Goal: Contribute content

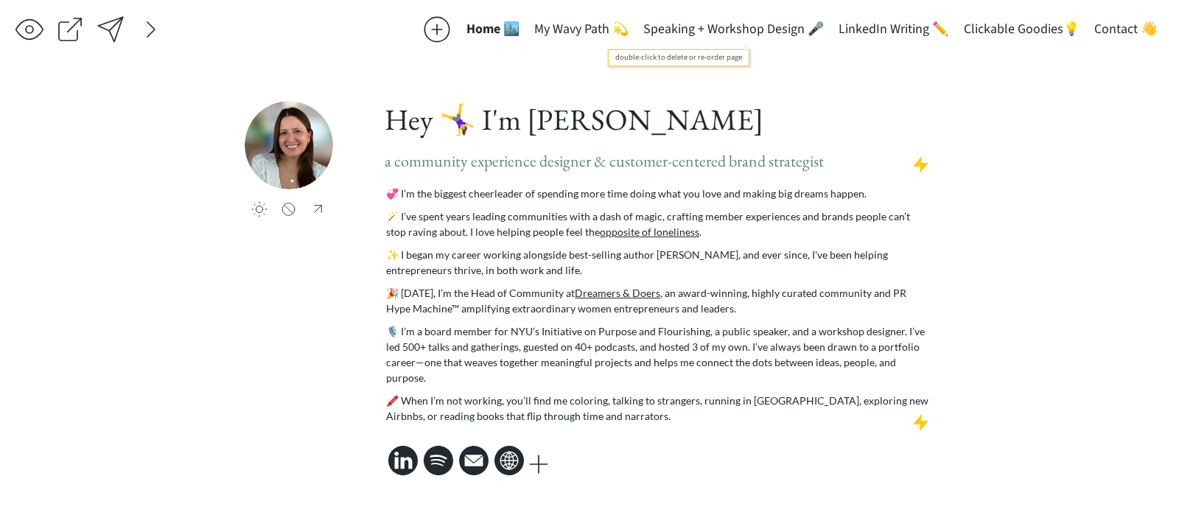
click at [707, 25] on button "Speaking + Workshop Design 🎤" at bounding box center [733, 29] width 195 height 29
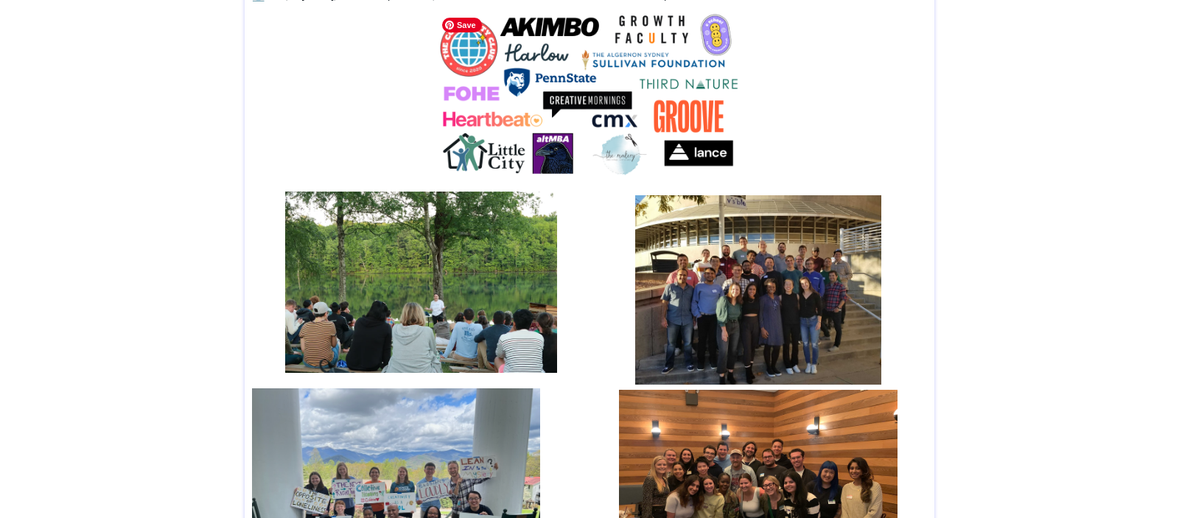
scroll to position [598, 0]
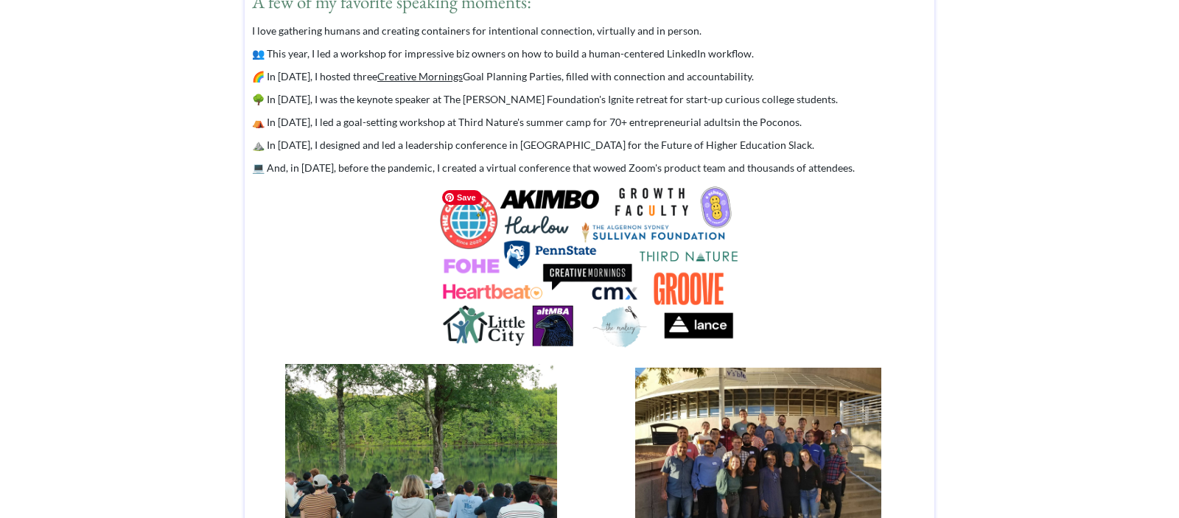
click at [595, 238] on img at bounding box center [589, 270] width 309 height 174
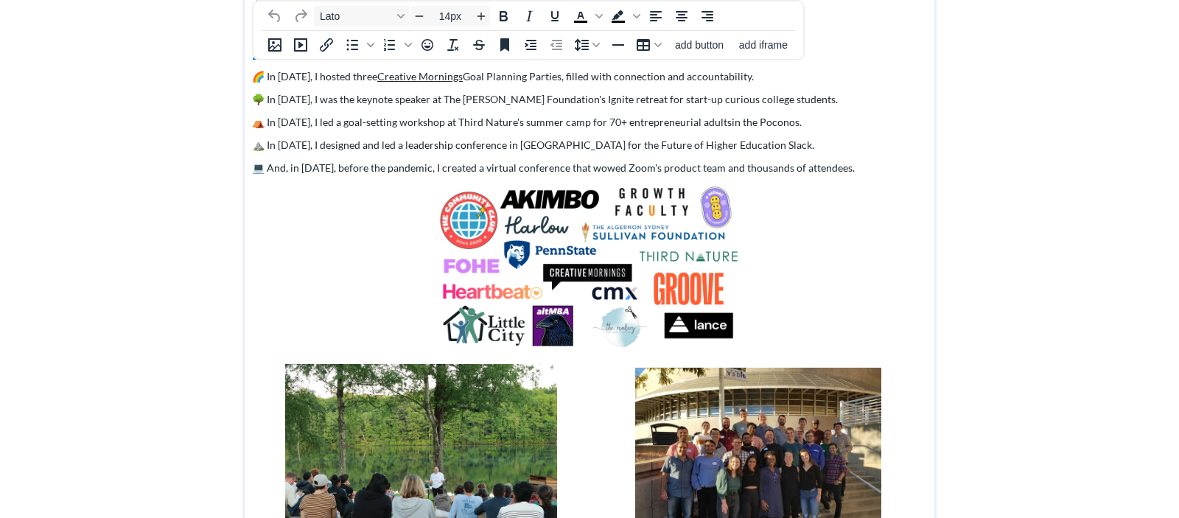
click at [670, 93] on span "🌳 In [DATE], I was the keynote speaker at The [PERSON_NAME] Foundation's Ignite…" at bounding box center [545, 99] width 586 height 13
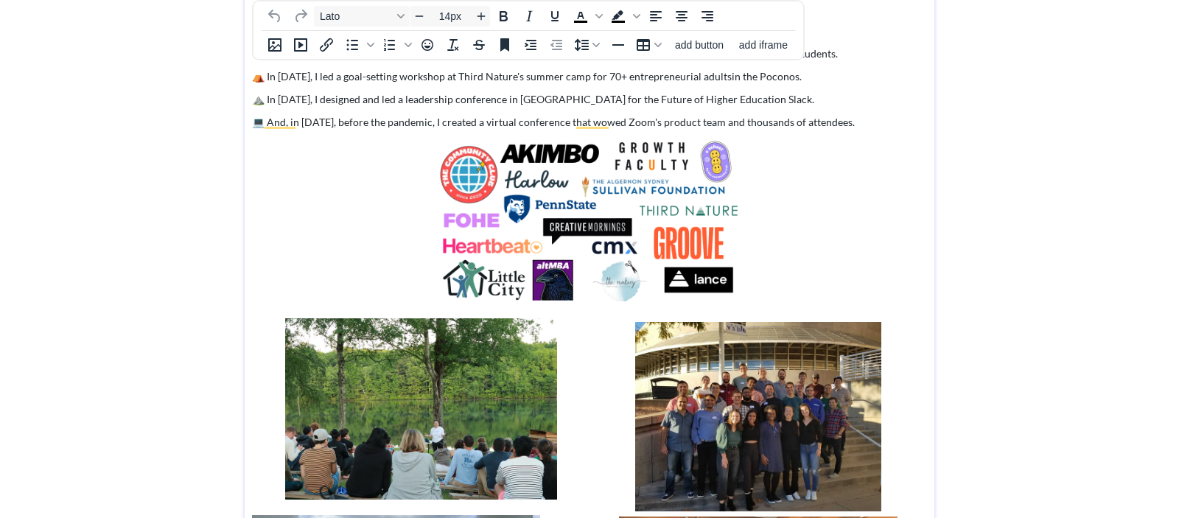
scroll to position [656, 0]
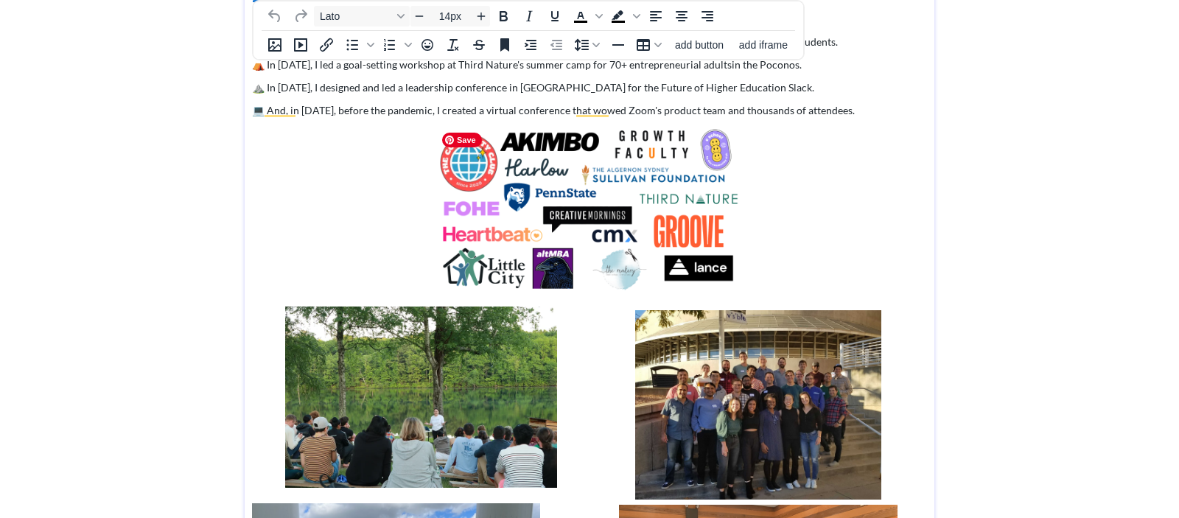
click at [609, 212] on img "To enrich screen reader interactions, please activate Accessibility in Grammarl…" at bounding box center [589, 212] width 309 height 174
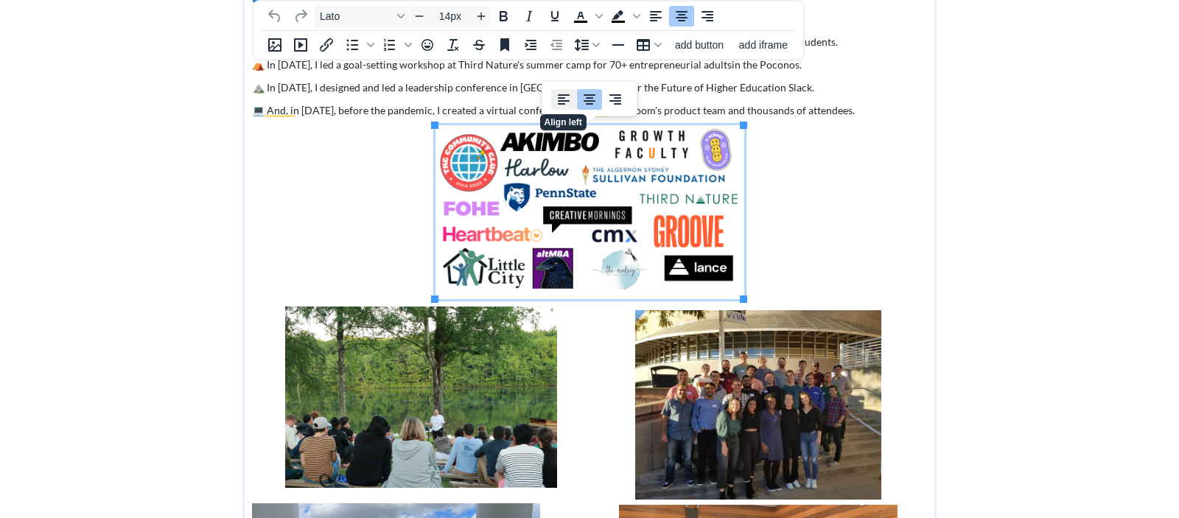
click at [565, 96] on icon "Align left" at bounding box center [564, 100] width 18 height 18
click at [808, 237] on p "To enrich screen reader interactions, please activate Accessibility in Grammarl…" at bounding box center [589, 212] width 675 height 174
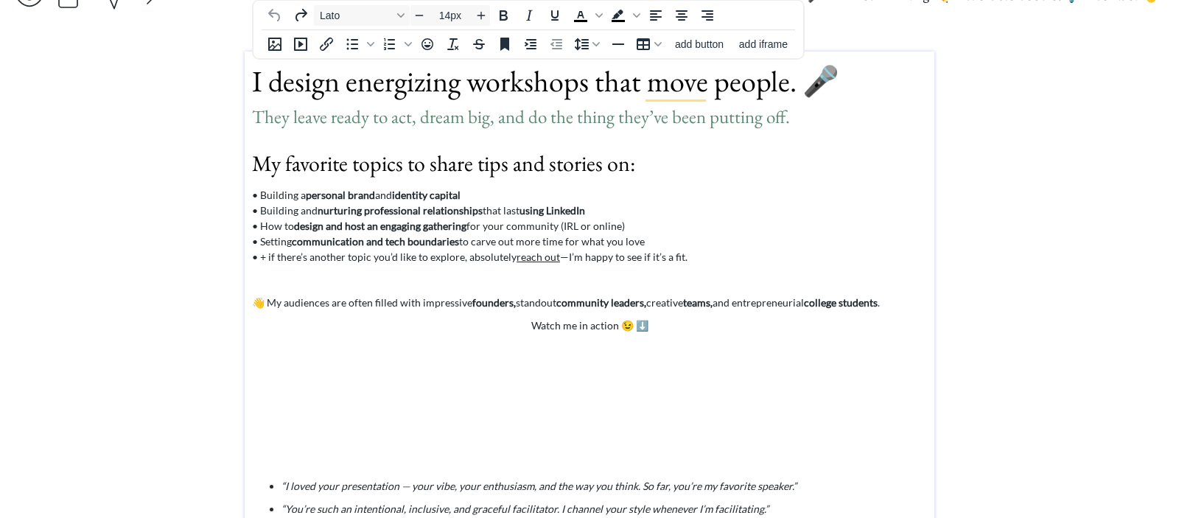
scroll to position [0, 0]
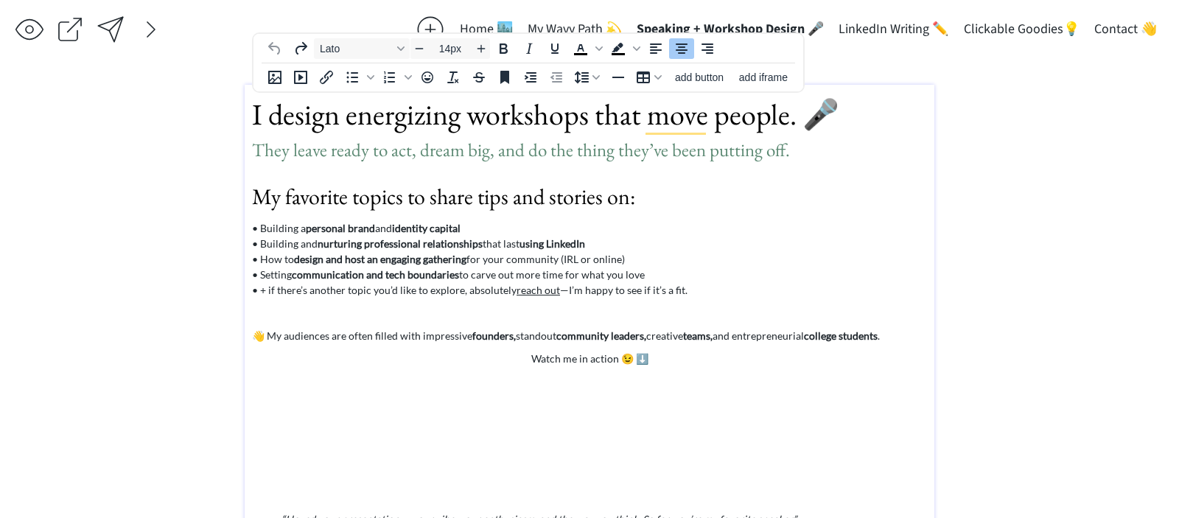
click at [655, 354] on p "Watch me in action 😉 ⬇️" at bounding box center [589, 358] width 675 height 15
click at [589, 306] on p "To enrich screen reader interactions, please activate Accessibility in Grammarl…" at bounding box center [589, 312] width 675 height 15
click at [892, 335] on p "👋 My audiences are often filled with impressive founders, standout community le…" at bounding box center [589, 335] width 675 height 15
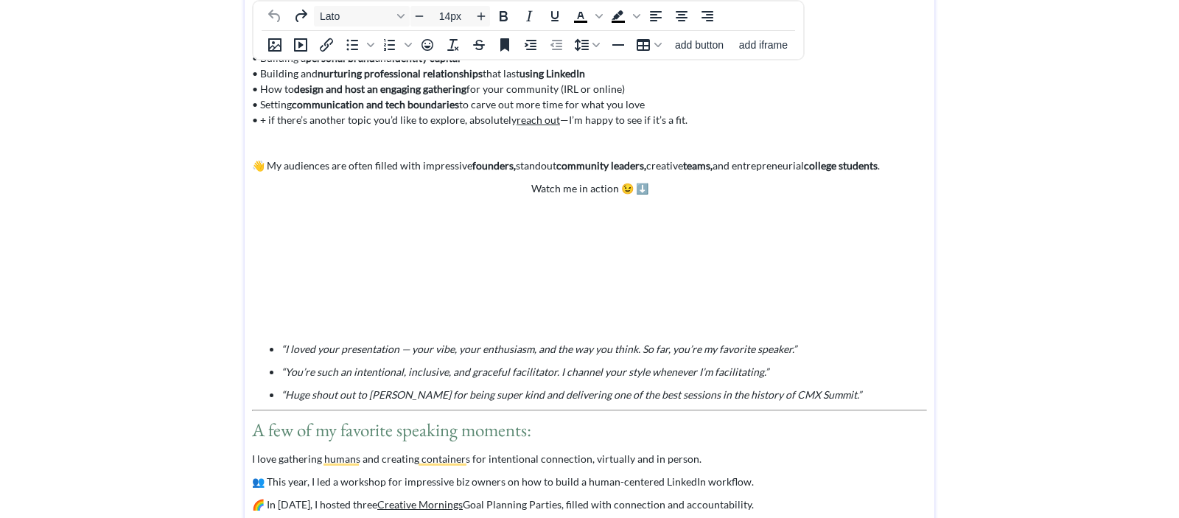
scroll to position [172, 0]
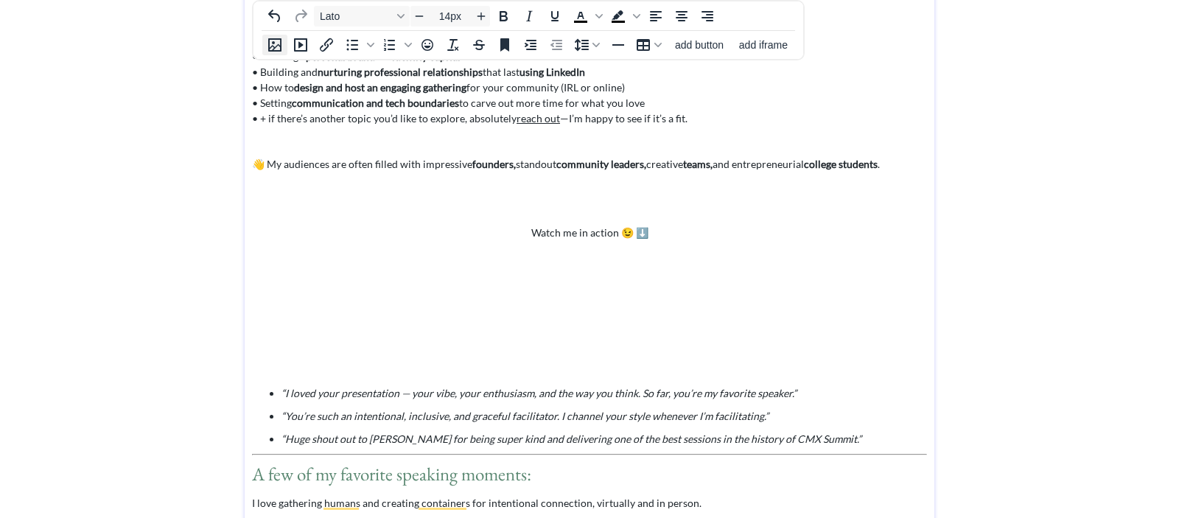
click at [276, 43] on icon "Insert image" at bounding box center [275, 45] width 18 height 18
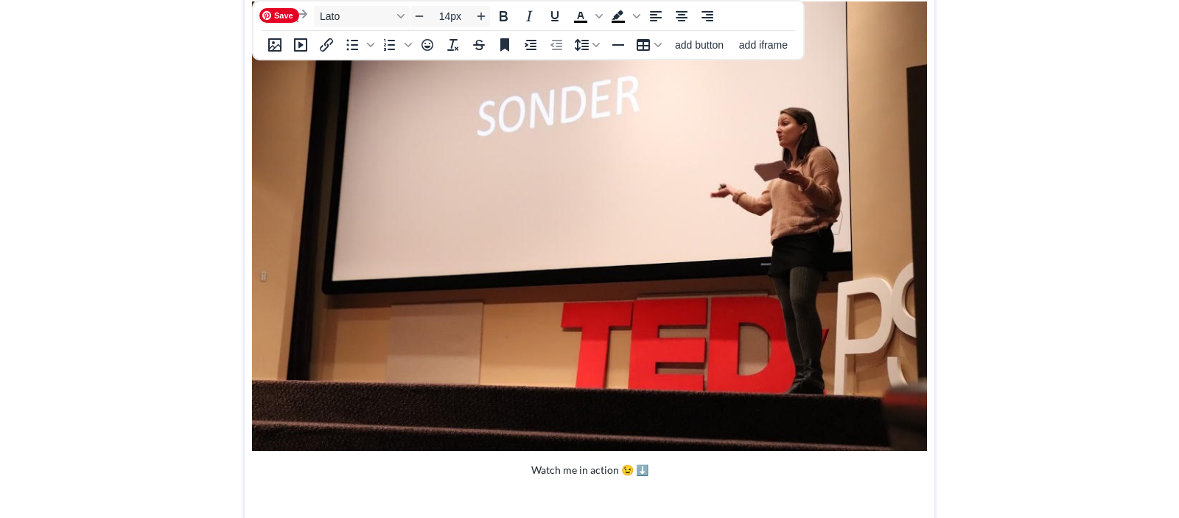
scroll to position [396, 0]
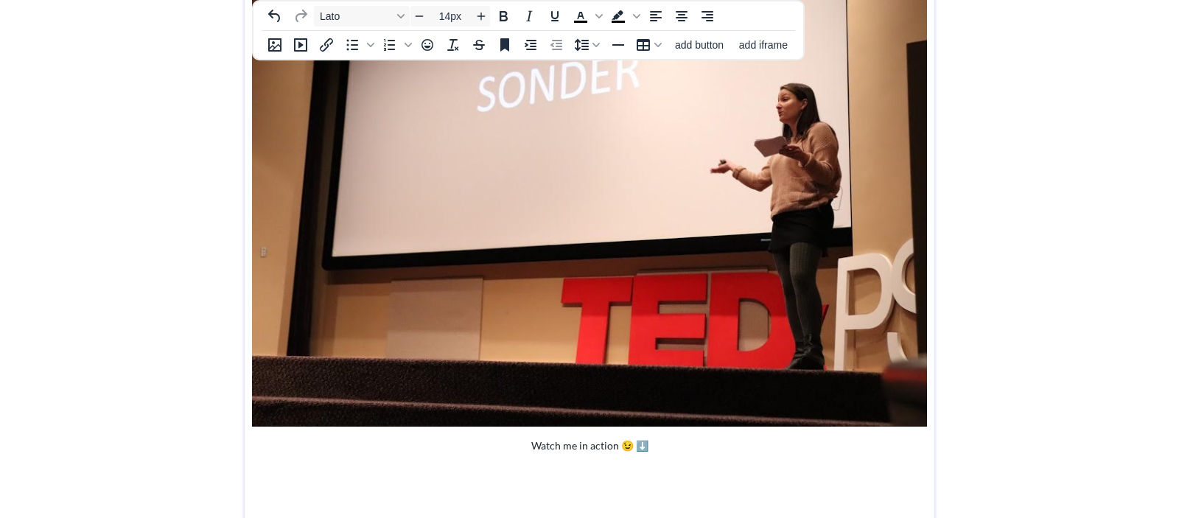
click at [550, 238] on img "To enrich screen reader interactions, please activate Accessibility in Grammarl…" at bounding box center [589, 202] width 675 height 450
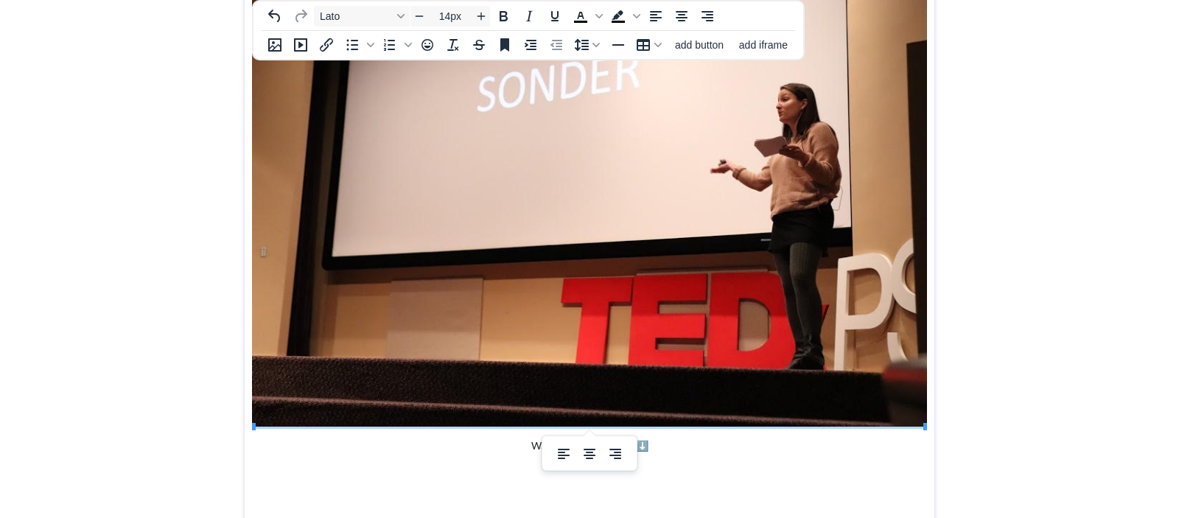
click at [623, 275] on img "To enrich screen reader interactions, please activate Accessibility in Grammarl…" at bounding box center [589, 202] width 675 height 450
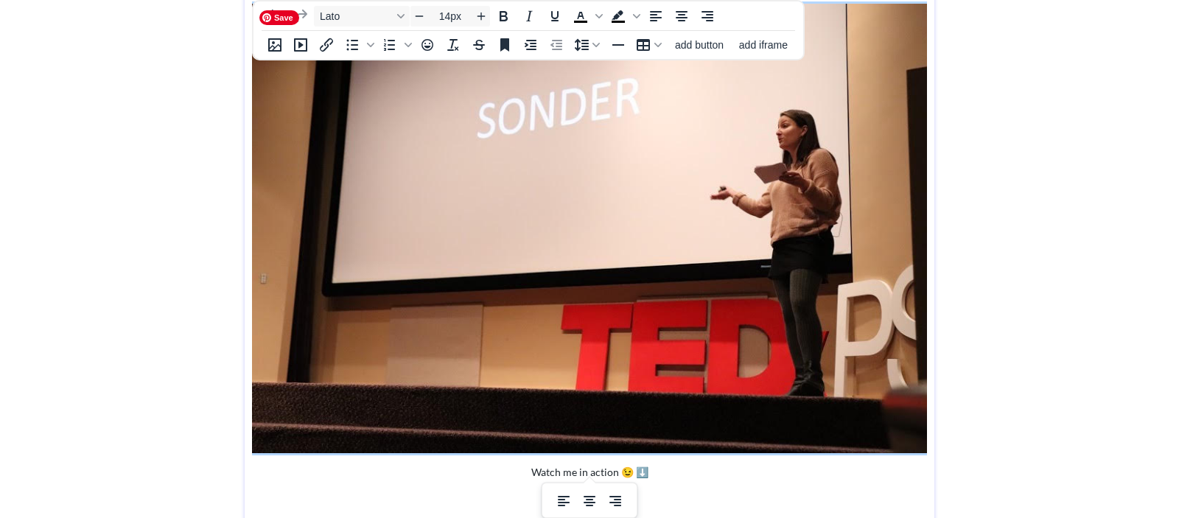
scroll to position [371, 0]
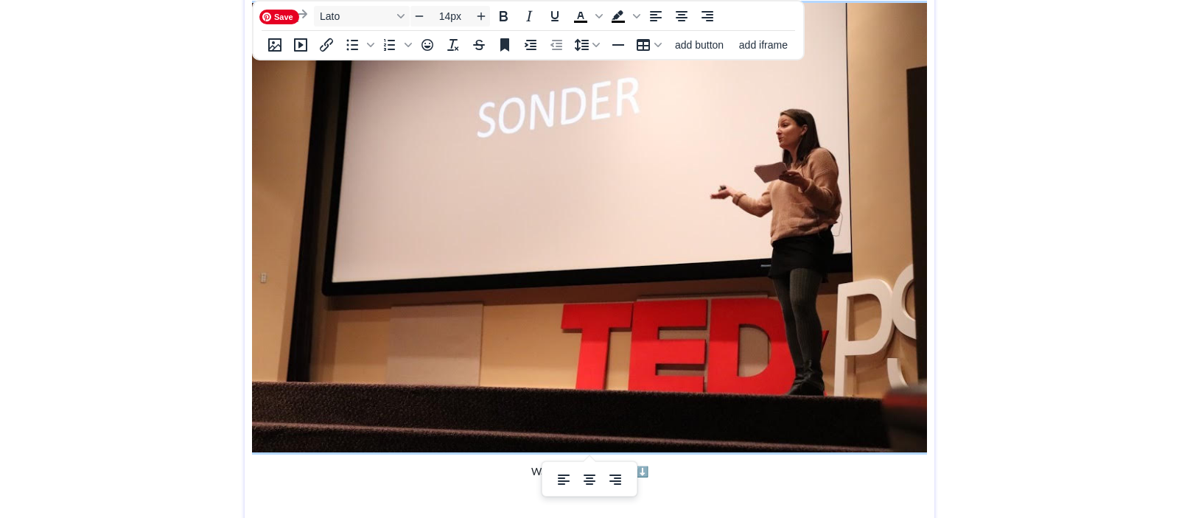
click at [903, 430] on img "To enrich screen reader interactions, please activate Accessibility in Grammarl…" at bounding box center [589, 228] width 675 height 450
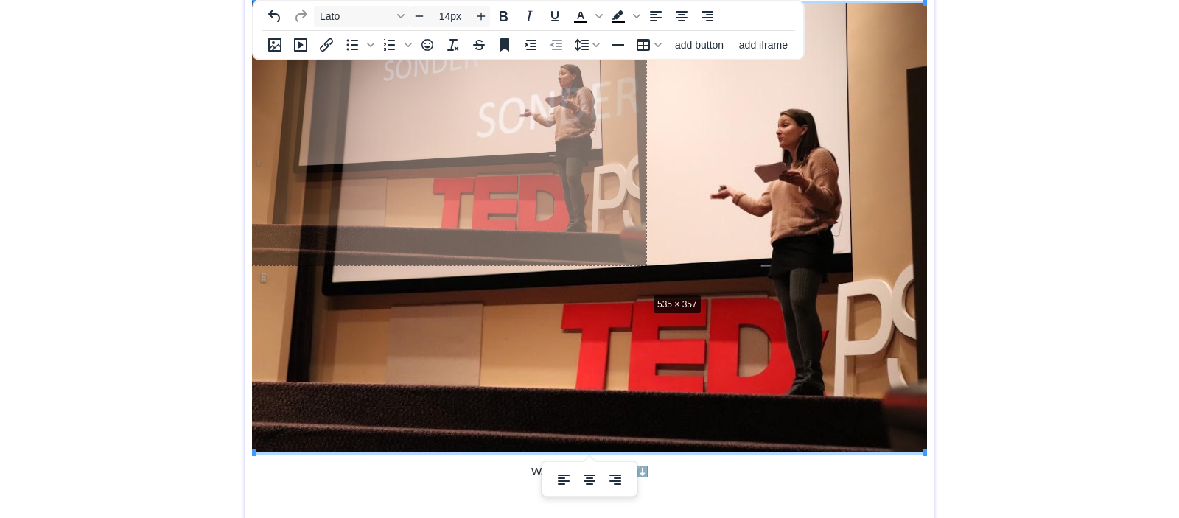
drag, startPoint x: 926, startPoint y: 450, endPoint x: 615, endPoint y: 272, distance: 358.4
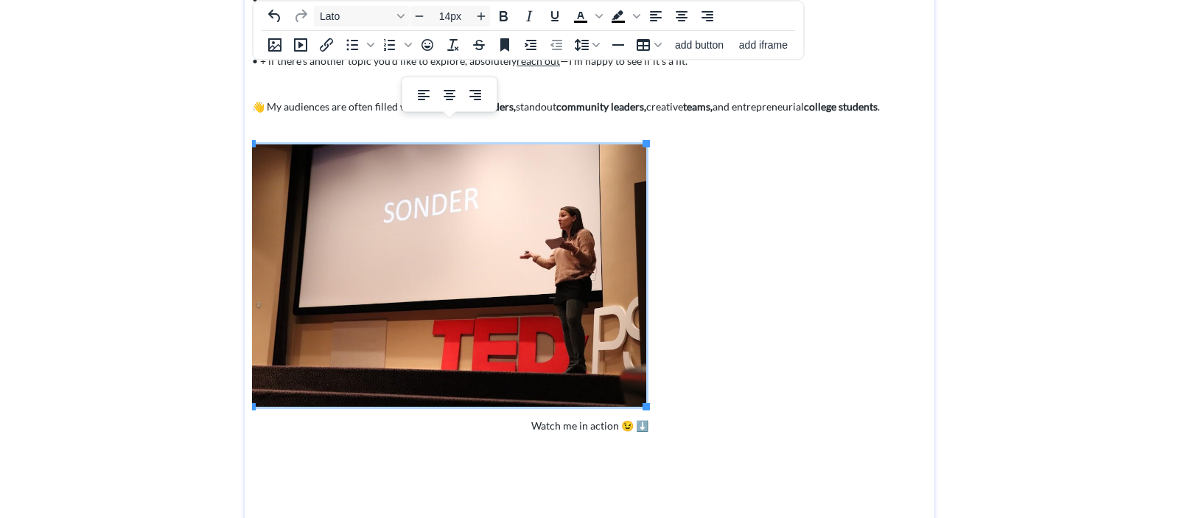
scroll to position [227, 0]
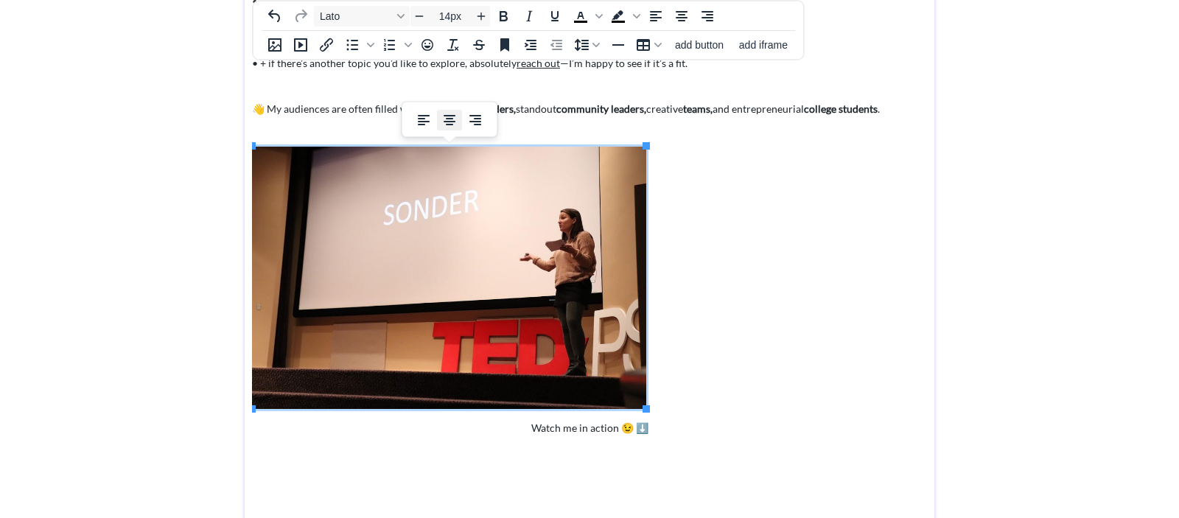
click at [450, 119] on icon "Align center" at bounding box center [450, 120] width 12 height 10
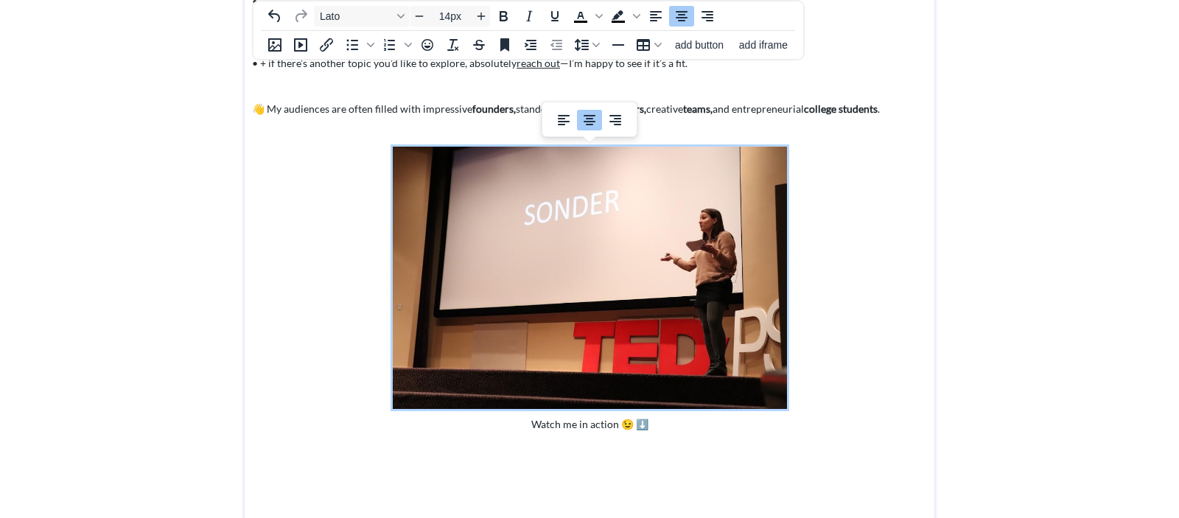
click at [323, 238] on p "To enrich screen reader interactions, please activate Accessibility in Grammarl…" at bounding box center [589, 278] width 675 height 263
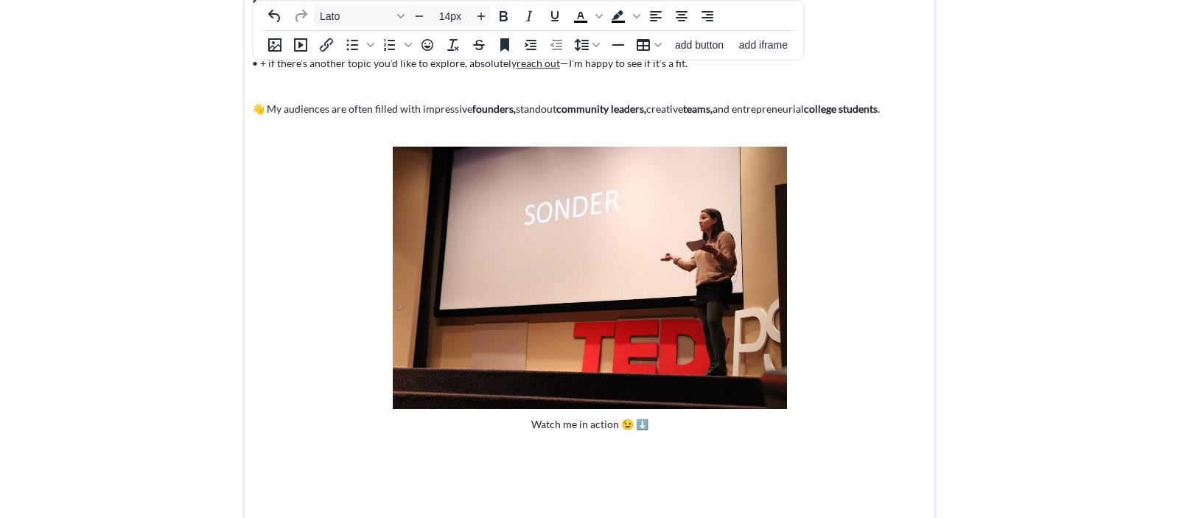
click at [684, 119] on div "My favorite topics to share tips and stories on: • Building a personal brand an…" at bounding box center [589, 181] width 675 height 457
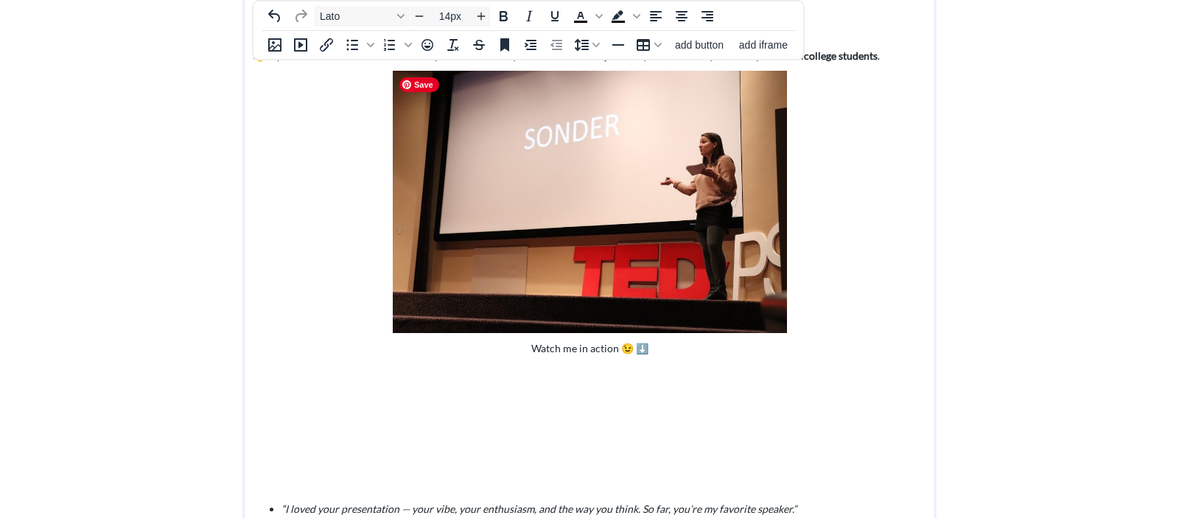
scroll to position [270, 0]
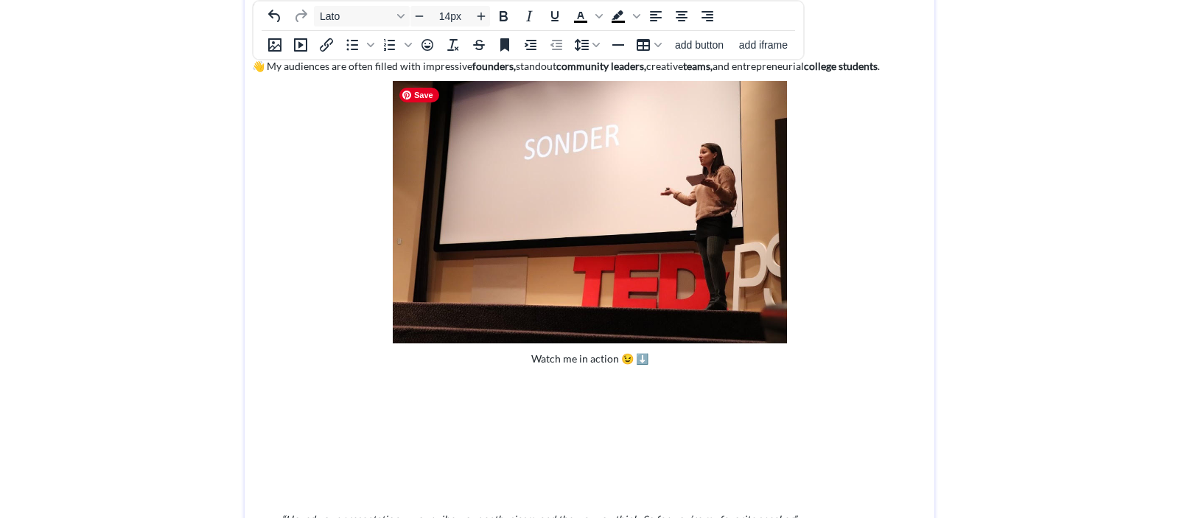
click at [743, 192] on img "To enrich screen reader interactions, please activate Accessibility in Grammarl…" at bounding box center [590, 212] width 394 height 263
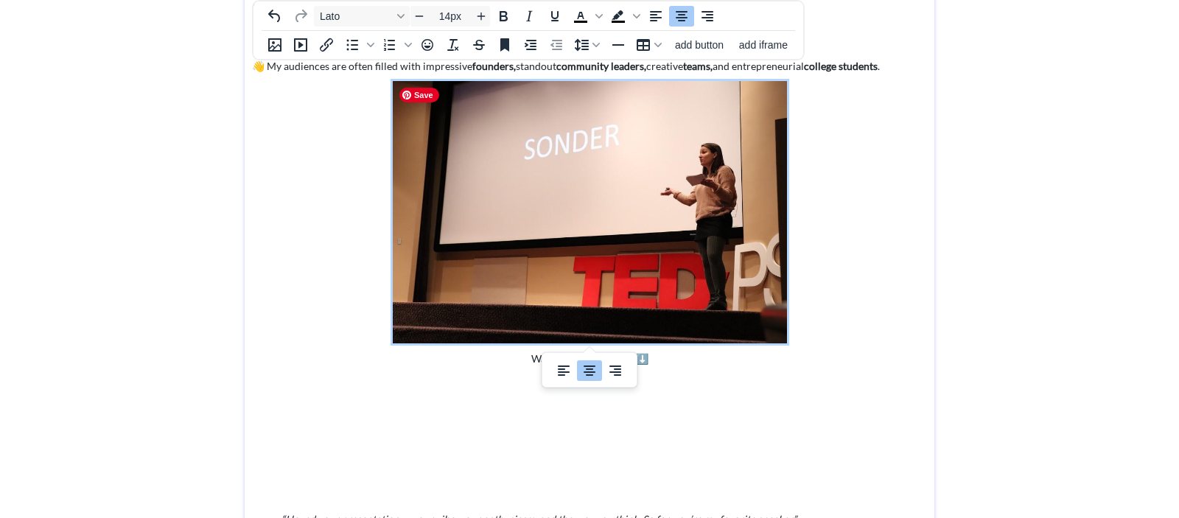
click at [658, 214] on img "To enrich screen reader interactions, please activate Accessibility in Grammarl…" at bounding box center [590, 212] width 394 height 263
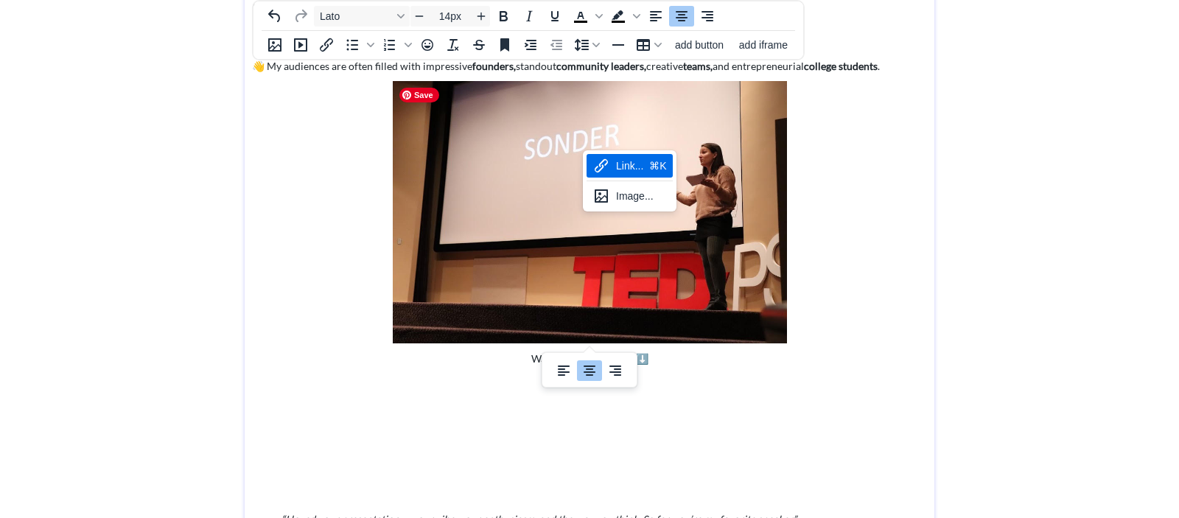
click at [513, 139] on img "To enrich screen reader interactions, please activate Accessibility in Grammarl…" at bounding box center [590, 212] width 394 height 263
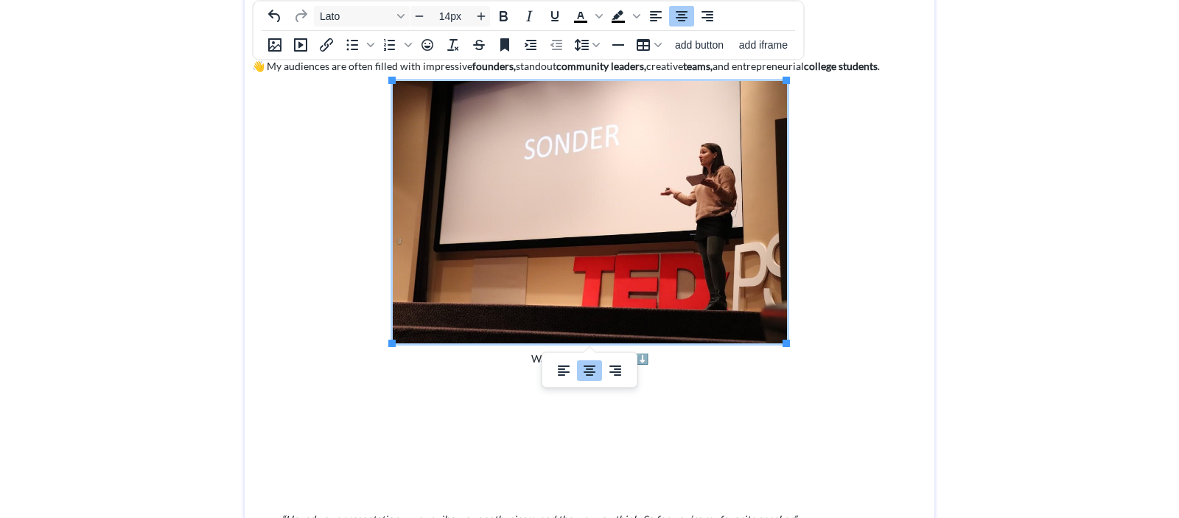
click at [874, 211] on p "To enrich screen reader interactions, please activate Accessibility in Grammarl…" at bounding box center [589, 212] width 675 height 263
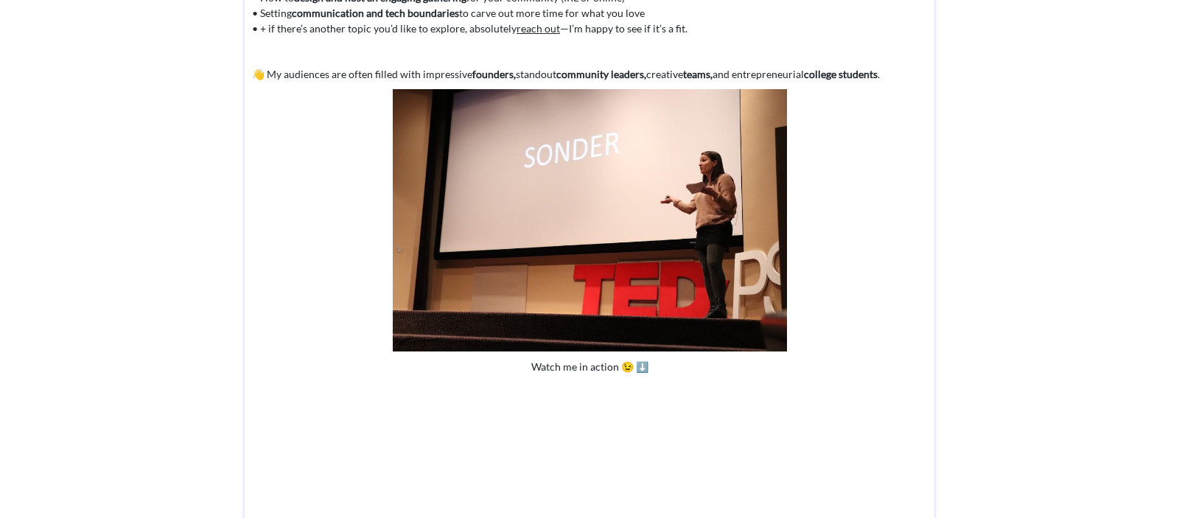
scroll to position [0, 0]
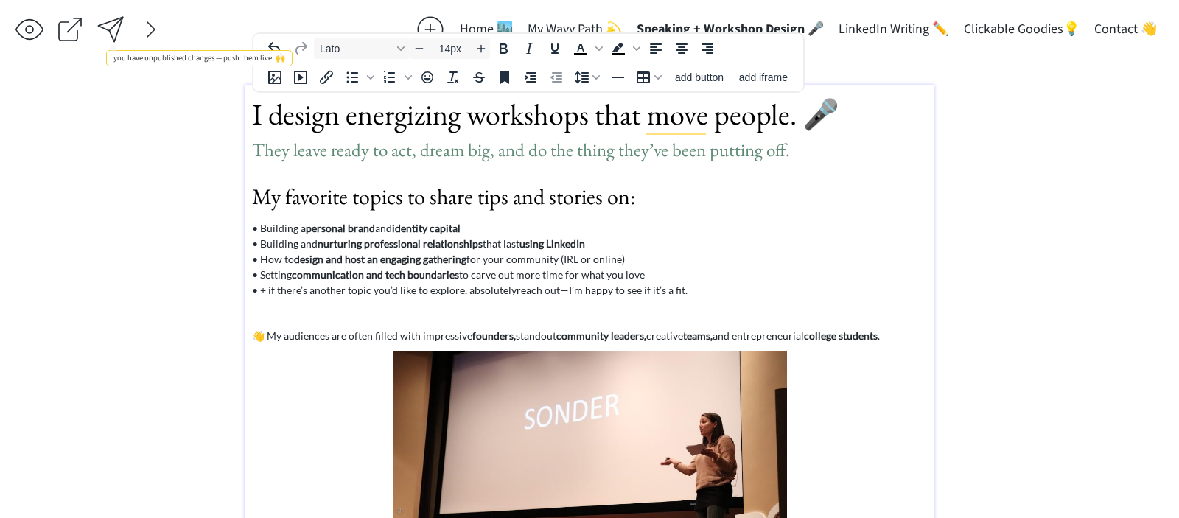
click at [113, 28] on div at bounding box center [110, 29] width 29 height 29
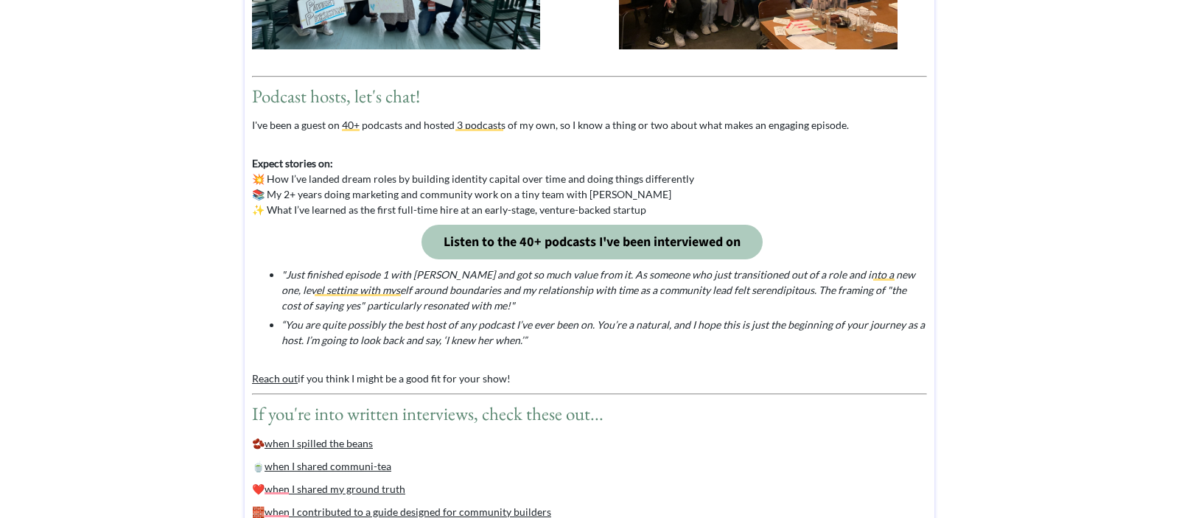
scroll to position [1641, 0]
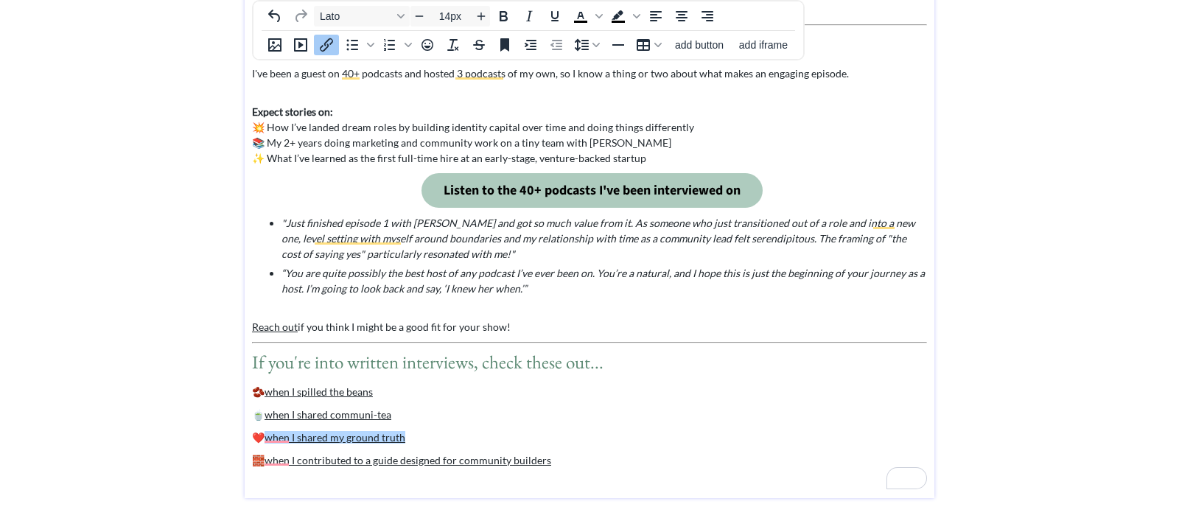
click at [370, 434] on link "when I shared my ground truth" at bounding box center [335, 437] width 141 height 13
click at [391, 384] on p "🫘 when I spilled the beans﻿" at bounding box center [589, 391] width 675 height 15
click at [405, 394] on p "🫘 when I spilled the beans﻿" at bounding box center [589, 391] width 675 height 15
drag, startPoint x: 407, startPoint y: 391, endPoint x: 262, endPoint y: 391, distance: 145.2
click at [262, 391] on p "🫘 when I spilled the beans﻿" at bounding box center [589, 391] width 675 height 15
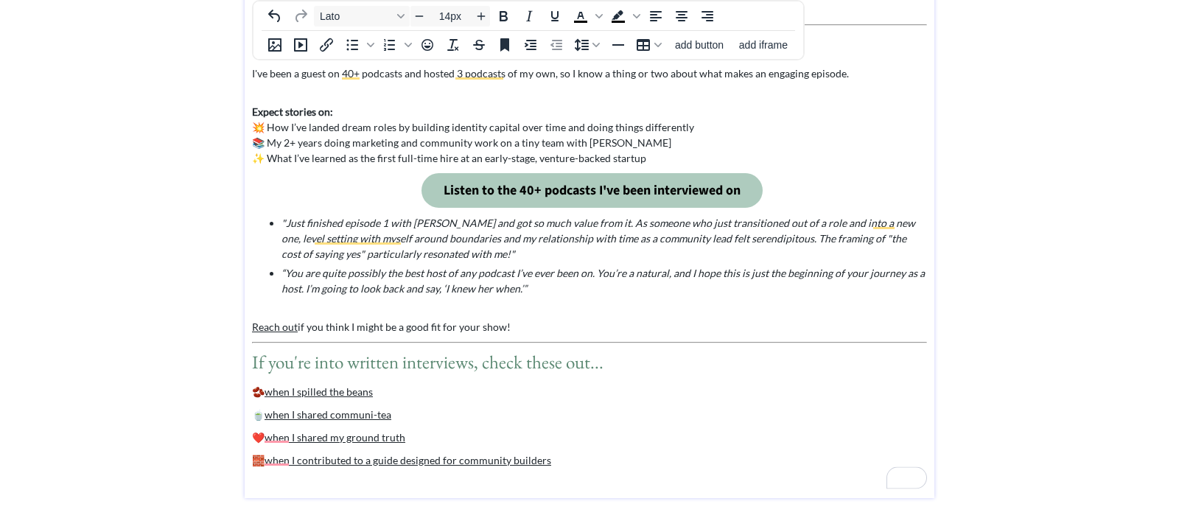
click at [443, 377] on div "Podcast hosts, let's chat! I've been a guest on 40+ podcasts and hosted 3 podca…" at bounding box center [589, 30] width 675 height 876
click at [265, 391] on link "when I spilled the beans" at bounding box center [319, 391] width 108 height 13
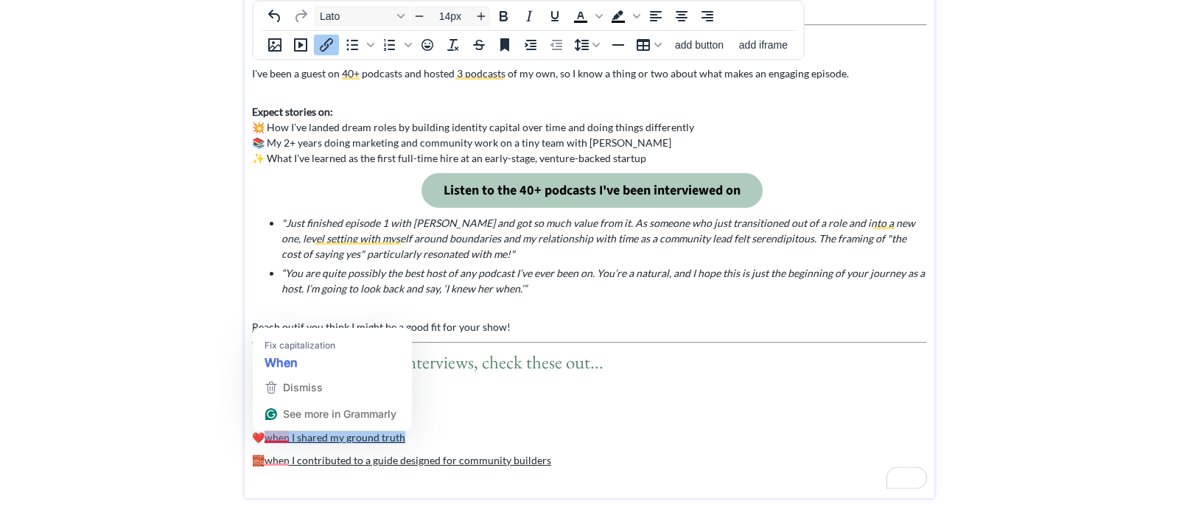
drag, startPoint x: 452, startPoint y: 441, endPoint x: 265, endPoint y: 441, distance: 187.2
click at [265, 441] on p "❤️ when I shared my ground truth﻿" at bounding box center [589, 437] width 675 height 15
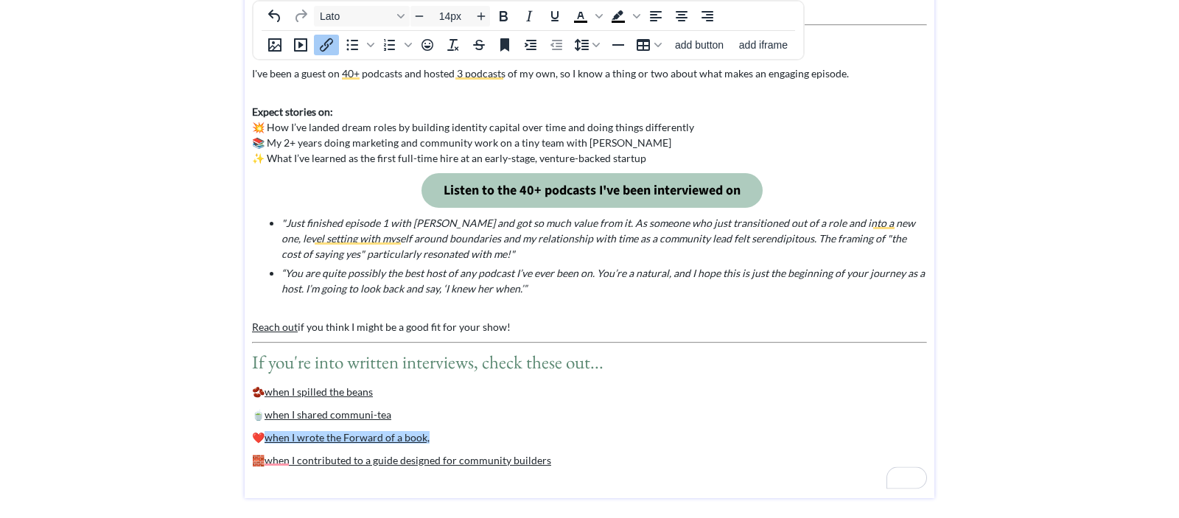
click at [349, 436] on link "when I wrote the Forward of a book, ﻿" at bounding box center [347, 437] width 165 height 13
click at [448, 435] on p "❤️ when I wrote the forward of a book," at bounding box center [589, 437] width 675 height 15
click at [429, 364] on span "If you're into written interviews, check these out..." at bounding box center [427, 362] width 351 height 24
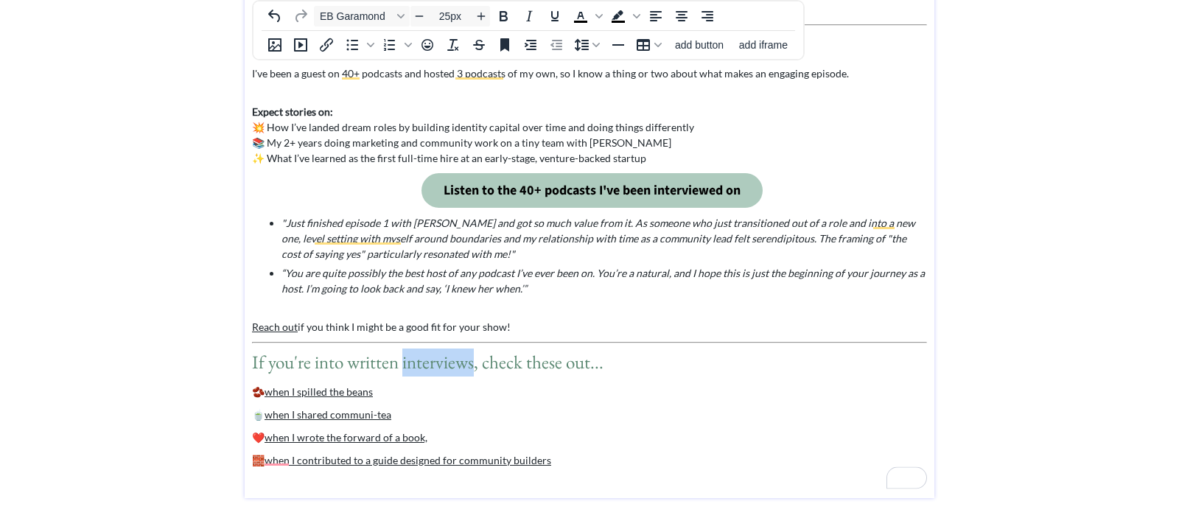
click at [429, 364] on span "If you're into written interviews, check these out..." at bounding box center [427, 362] width 351 height 24
click at [316, 358] on span "If you're into written interviews, check these out..." at bounding box center [427, 362] width 351 height 24
click at [424, 366] on span "If you're into written interviews, check these out..." at bounding box center [427, 362] width 351 height 24
type input "14px"
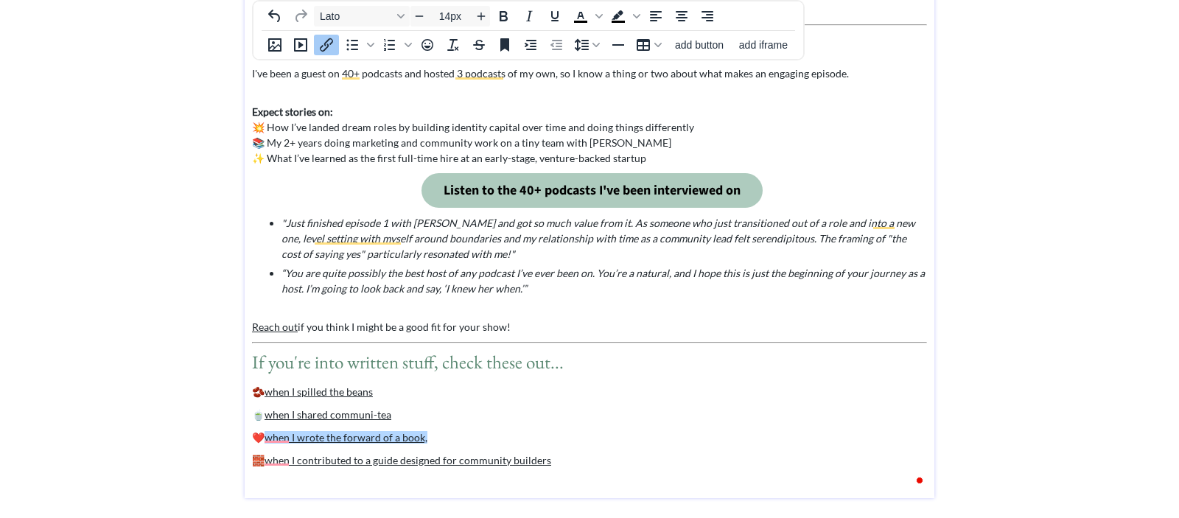
drag, startPoint x: 434, startPoint y: 436, endPoint x: 425, endPoint y: 436, distance: 8.8
click at [425, 436] on p "❤️ when I wrote the forward of a book, ﻿" at bounding box center [589, 437] width 675 height 15
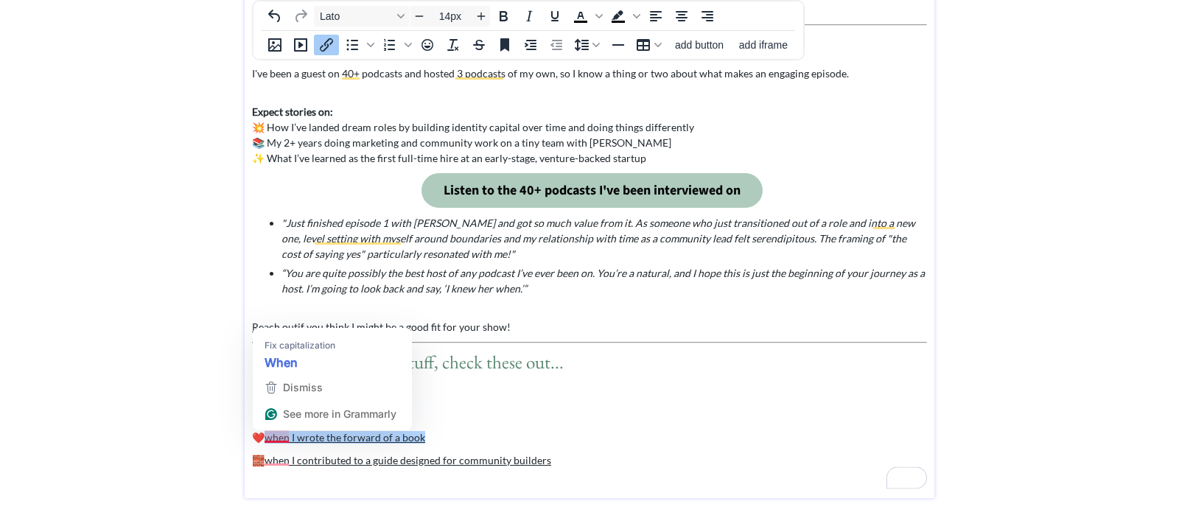
drag, startPoint x: 435, startPoint y: 433, endPoint x: 262, endPoint y: 435, distance: 172.4
click at [262, 435] on p "❤️ when I wrote the forward of a book﻿" at bounding box center [589, 437] width 675 height 15
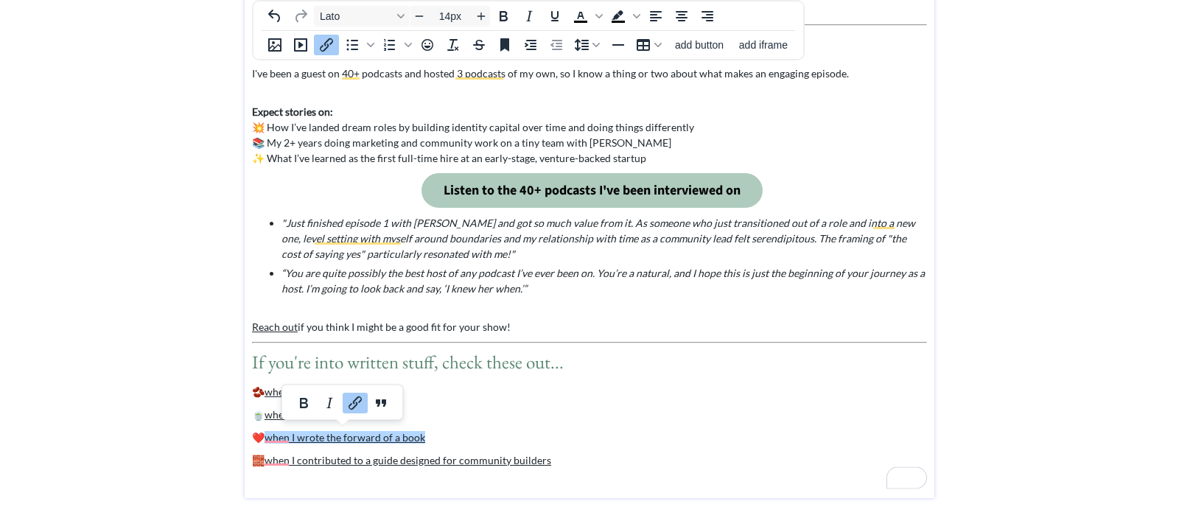
click at [355, 399] on icon "Link" at bounding box center [355, 402] width 13 height 13
type input "[URL][DOMAIN_NAME]"
drag, startPoint x: 407, startPoint y: 416, endPoint x: 382, endPoint y: 416, distance: 25.1
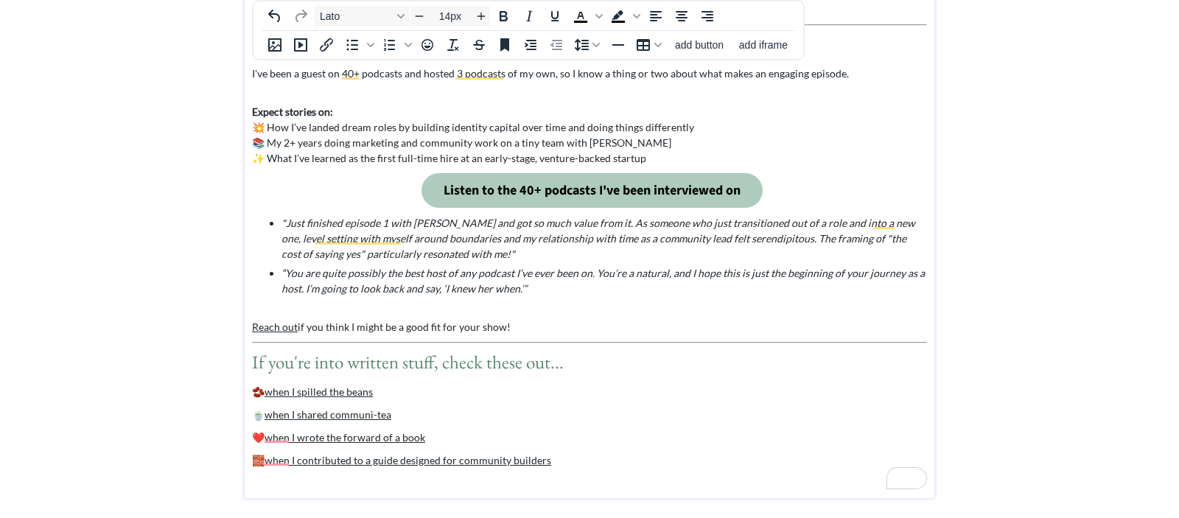
click at [382, 416] on p "🍵 when I shared communi-tea" at bounding box center [589, 414] width 675 height 15
click at [356, 409] on link "when I shared communi-tea﻿" at bounding box center [328, 414] width 127 height 13
click at [349, 414] on link "when I shared communi-tea" at bounding box center [328, 414] width 127 height 13
click at [295, 424] on div "Podcast hosts, let's chat! I've been a guest on 40+ podcasts and hosted 3 podca…" at bounding box center [589, 30] width 675 height 876
drag, startPoint x: 567, startPoint y: 459, endPoint x: 396, endPoint y: 456, distance: 171.0
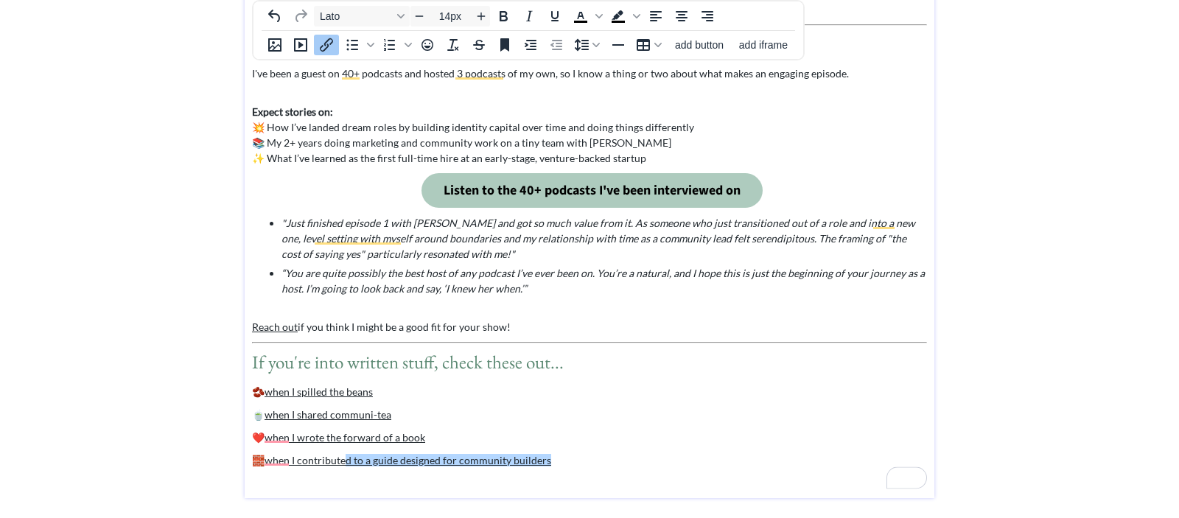
click at [396, 456] on p "🧱 when I contribute d to a guide designed for community builders﻿" at bounding box center [589, 459] width 675 height 15
click at [393, 416] on p "🍵 when I shared communi-tea" at bounding box center [589, 414] width 675 height 15
click at [364, 415] on link "when I shared communi-tea﻿" at bounding box center [328, 414] width 127 height 13
drag, startPoint x: 394, startPoint y: 388, endPoint x: 365, endPoint y: 391, distance: 28.9
click at [365, 391] on p "🫘 when I spilled the beans﻿" at bounding box center [589, 391] width 675 height 15
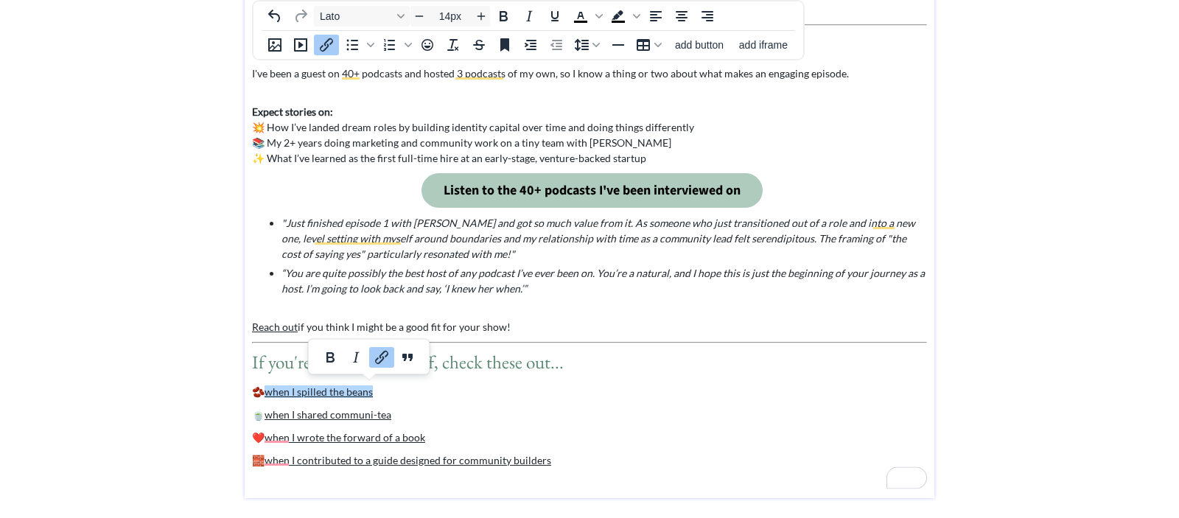
click at [392, 386] on p "🫘 when I spilled the beans﻿" at bounding box center [589, 391] width 675 height 15
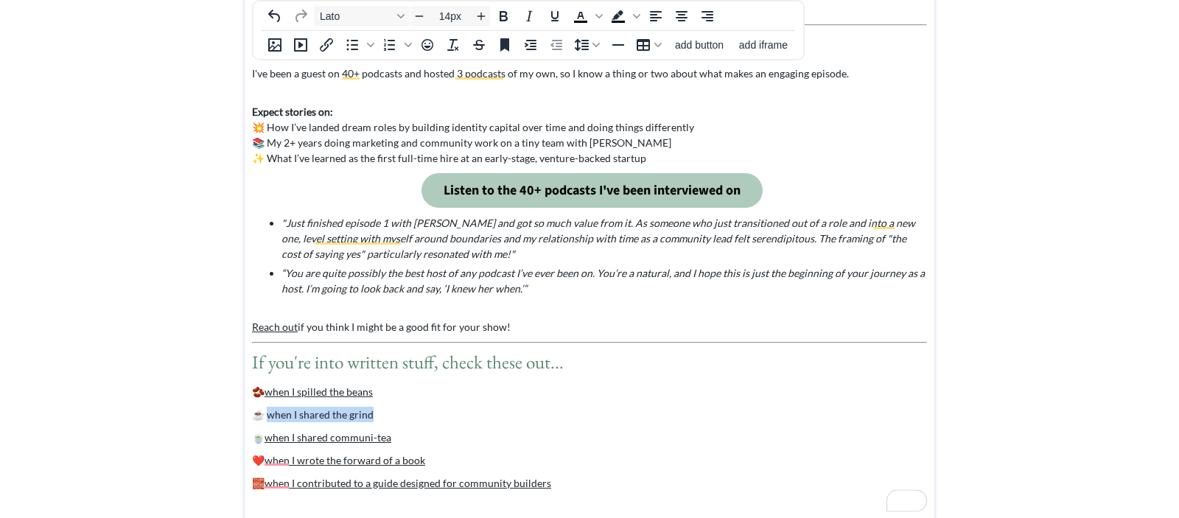
drag, startPoint x: 376, startPoint y: 416, endPoint x: 266, endPoint y: 418, distance: 109.8
click at [266, 418] on p "☕️ when I shared the grind" at bounding box center [589, 414] width 675 height 15
click at [332, 382] on icon "Link" at bounding box center [329, 380] width 13 height 13
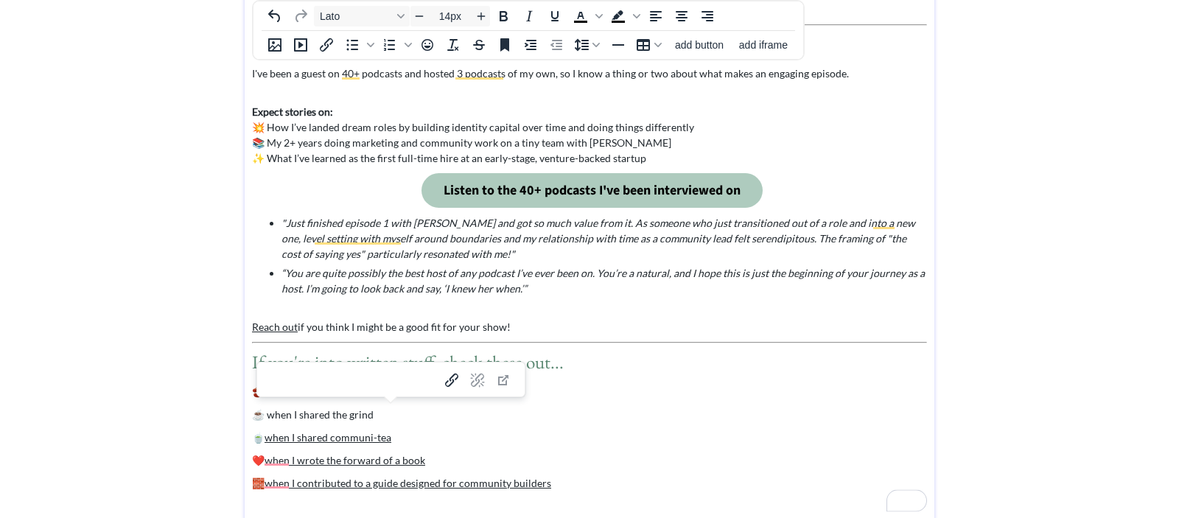
type input "[URL][DOMAIN_NAME][PERSON_NAME]"
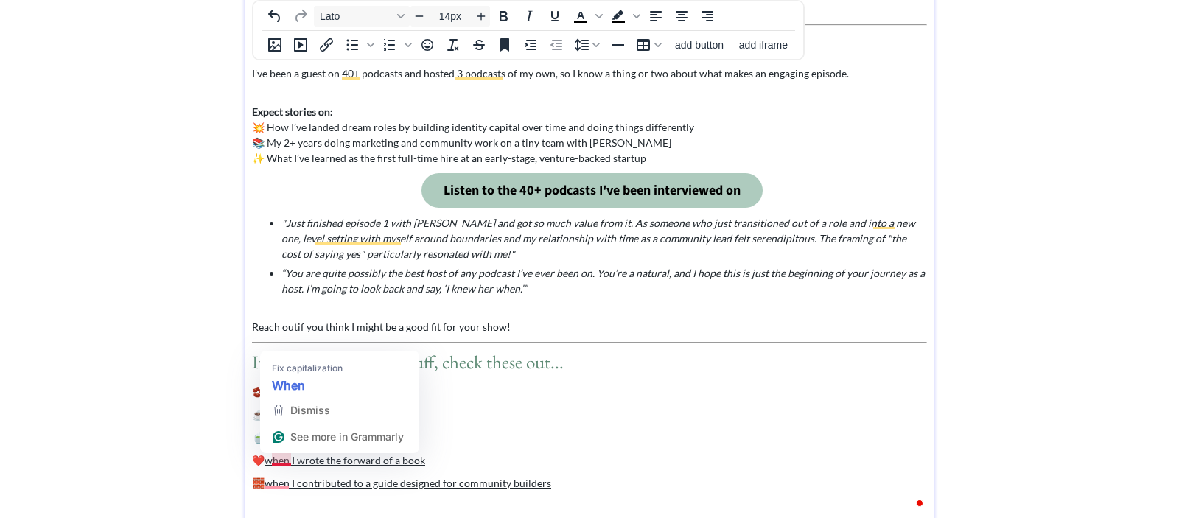
drag, startPoint x: 436, startPoint y: 462, endPoint x: 250, endPoint y: 451, distance: 186.7
copy p "❤️ when I wrote the forward of a book﻿"
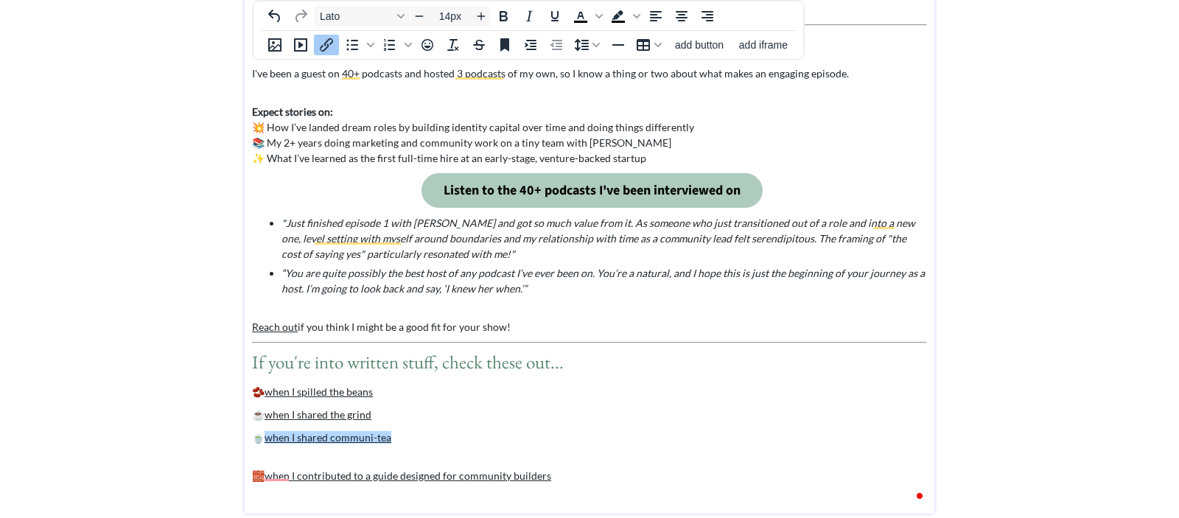
click at [254, 390] on p "🫘 when I spilled the beans" at bounding box center [589, 391] width 675 height 15
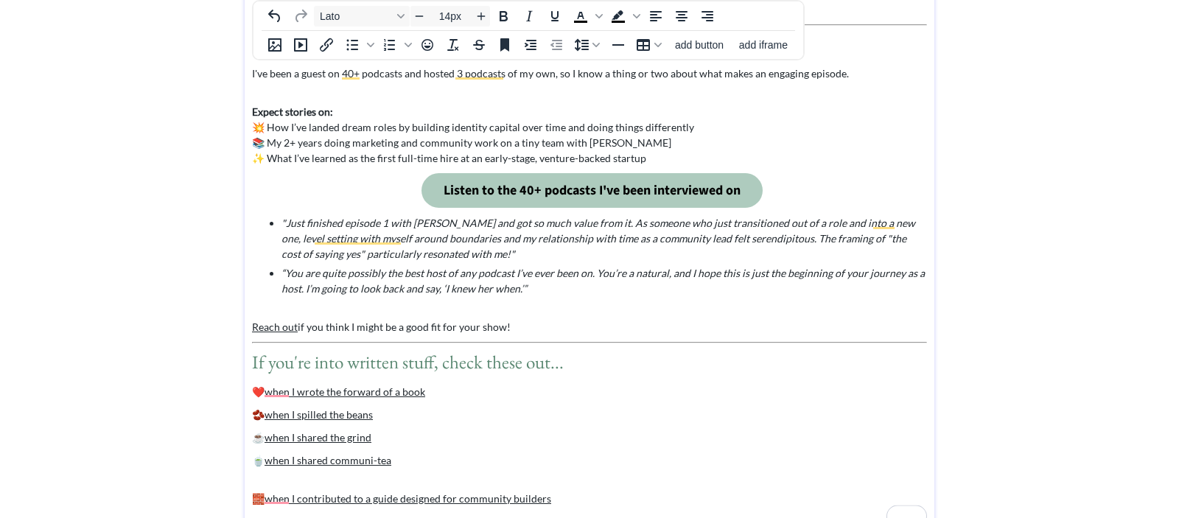
click at [284, 483] on div "Podcast hosts, let's chat! I've been a guest on 40+ podcasts and hosted 3 podca…" at bounding box center [589, 49] width 675 height 914
click at [551, 496] on p "🧱 when I contribute d to a guide designed for community builders﻿" at bounding box center [589, 498] width 675 height 15
drag, startPoint x: 555, startPoint y: 497, endPoint x: 251, endPoint y: 489, distance: 304.4
copy p "🧱 when I contribute d to a guide designed for community builders﻿"
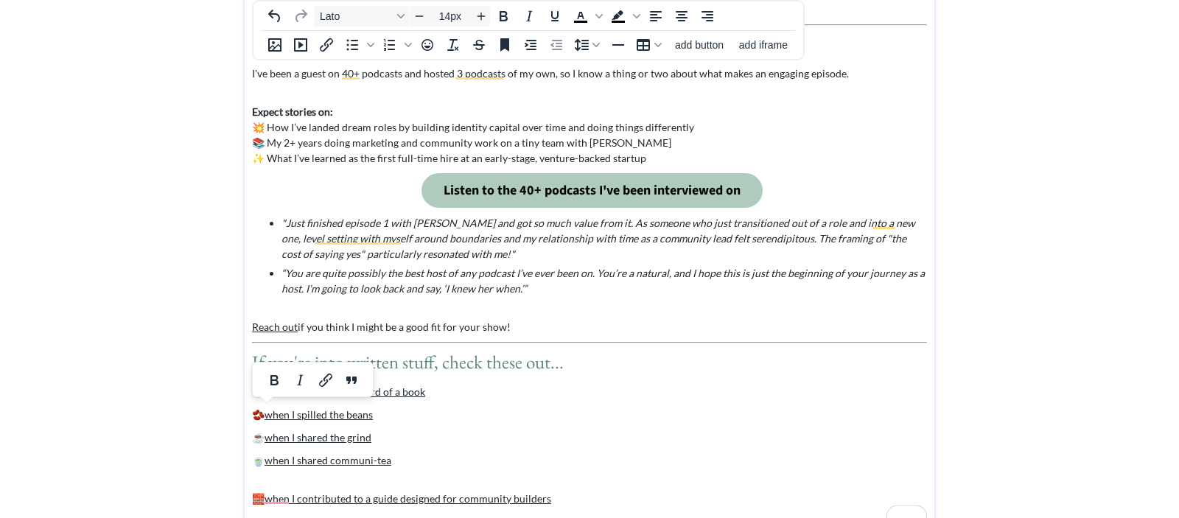
drag, startPoint x: 378, startPoint y: 416, endPoint x: 251, endPoint y: 414, distance: 126.8
copy p "🫘 when I spilled the beans﻿"
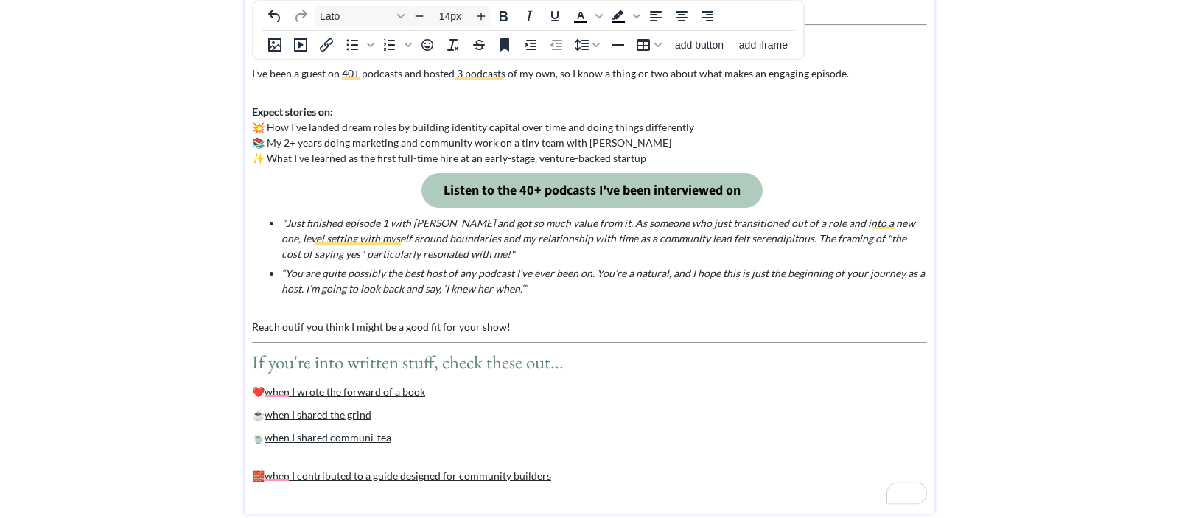
click at [286, 456] on div "Podcast hosts, let's chat! I've been a guest on 40+ podcasts and hosted 3 podca…" at bounding box center [589, 38] width 675 height 892
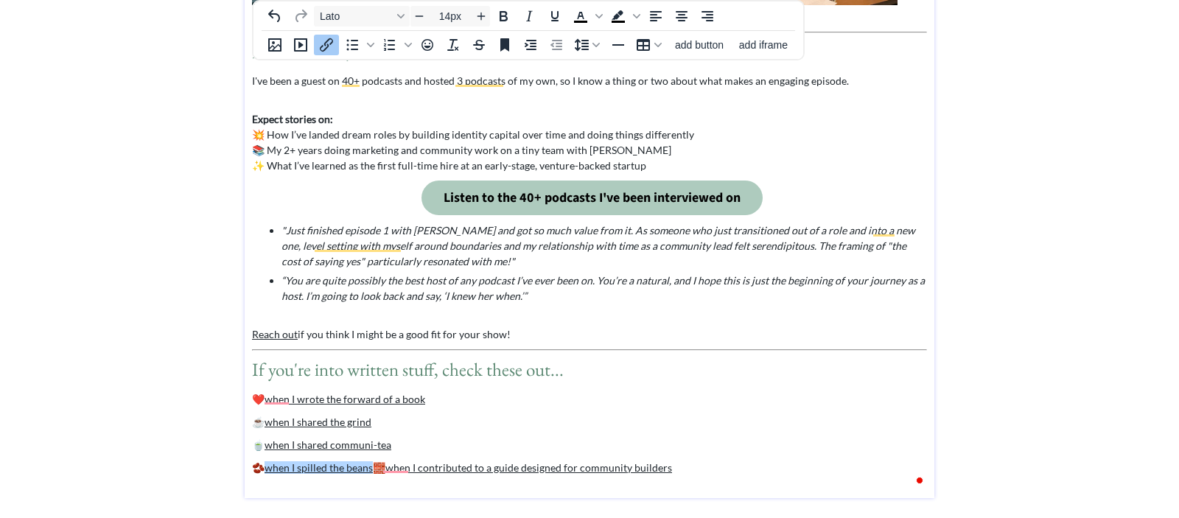
scroll to position [1641, 0]
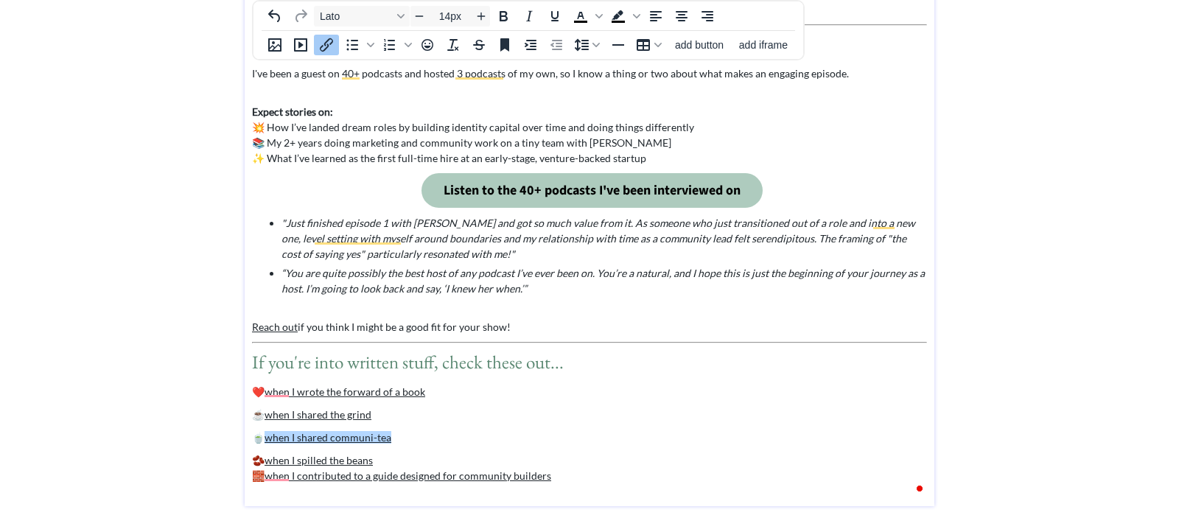
click at [433, 437] on p "🍵 when I shared communi-tea﻿" at bounding box center [589, 437] width 675 height 15
click at [584, 472] on div "🧱 when I contribute d to a guide designed for community builders" at bounding box center [589, 475] width 675 height 15
drag, startPoint x: 581, startPoint y: 474, endPoint x: 569, endPoint y: 474, distance: 12.5
click at [570, 474] on div "🧱 when I contribute d to a guide designed for community builders﻿" at bounding box center [589, 475] width 675 height 15
click at [441, 385] on p "❤️ when I wrote the forward of a book" at bounding box center [589, 391] width 675 height 15
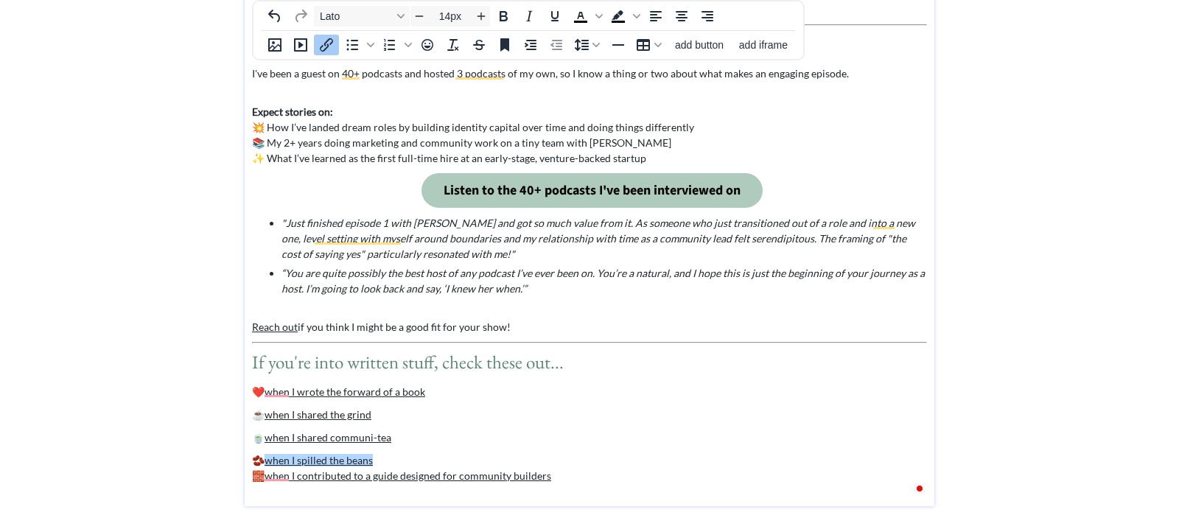
click at [402, 458] on div "Podcast hosts, let's chat! I've been a guest on 40+ podcasts and hosted 3 podca…" at bounding box center [589, 30] width 675 height 876
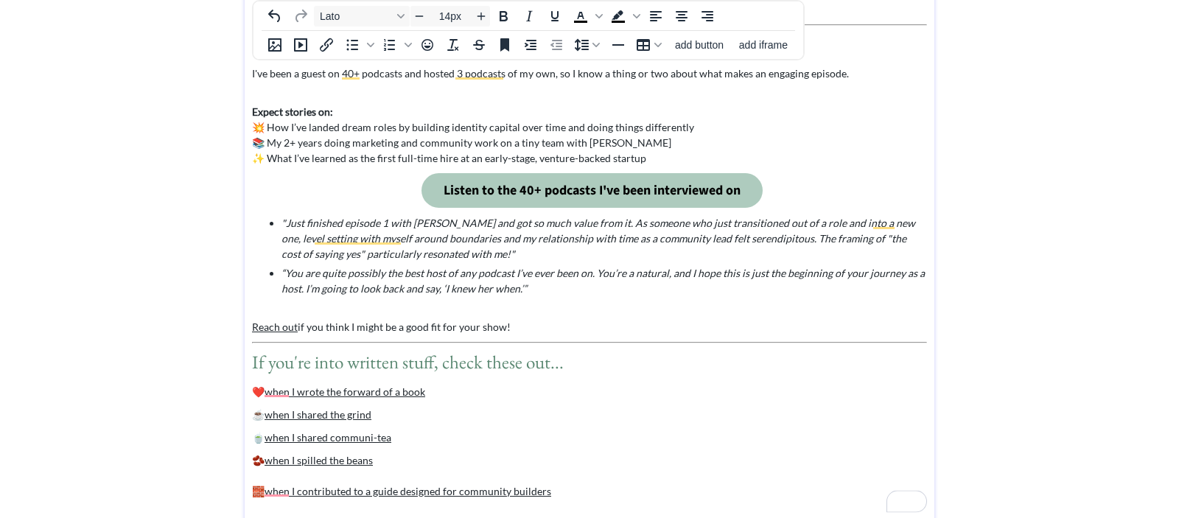
click at [436, 397] on div "Podcast hosts, let's chat! I've been a guest on 40+ podcasts and hosted 3 podca…" at bounding box center [589, 30] width 675 height 876
drag, startPoint x: 533, startPoint y: 486, endPoint x: 222, endPoint y: 488, distance: 311.7
copy div "🧱 when I contribute d to a guide designed for community builders﻿"
click at [383, 461] on div "Podcast hosts, let's chat! I've been a guest on 40+ podcasts and hosted 3 podca…" at bounding box center [589, 30] width 675 height 876
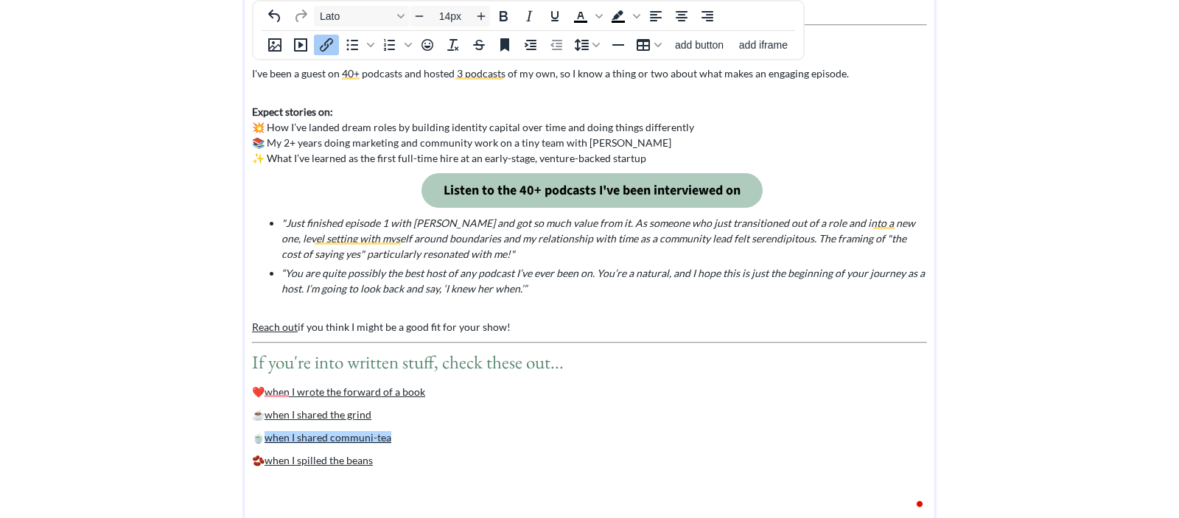
click at [411, 433] on p "🍵 when I shared communi-tea﻿" at bounding box center [589, 437] width 675 height 15
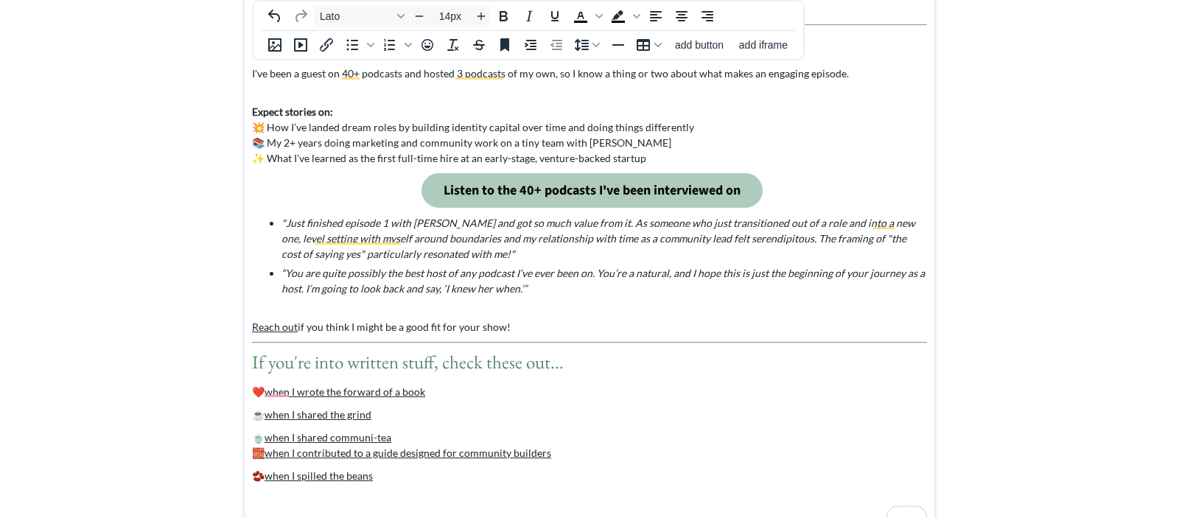
click at [413, 463] on div "Podcast hosts, let's chat! I've been a guest on 40+ podcasts and hosted 3 podca…" at bounding box center [589, 38] width 675 height 892
click at [420, 416] on p "☕️ when I shared the grind﻿" at bounding box center [589, 414] width 675 height 15
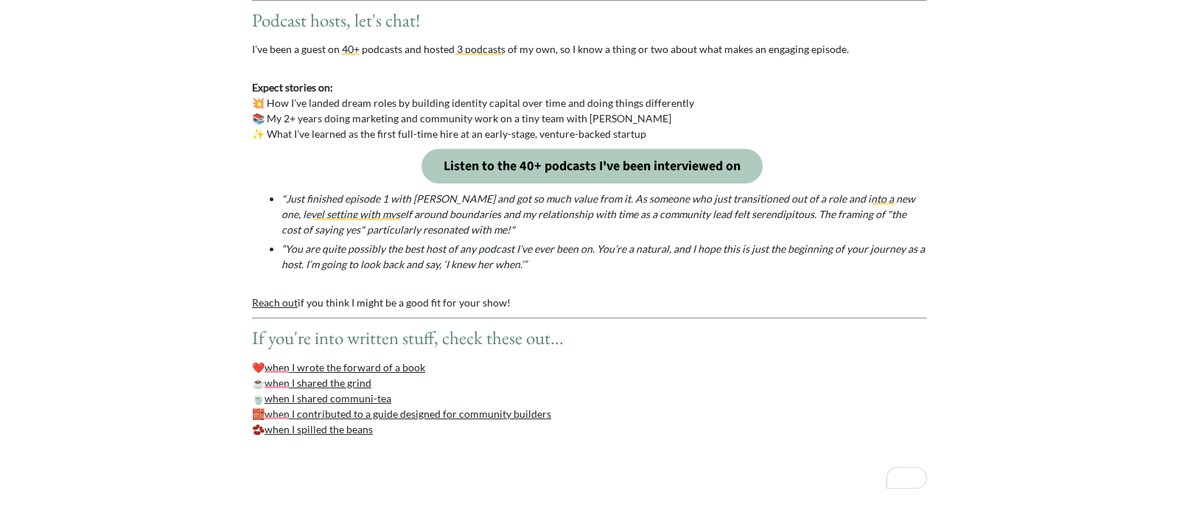
scroll to position [1610, 0]
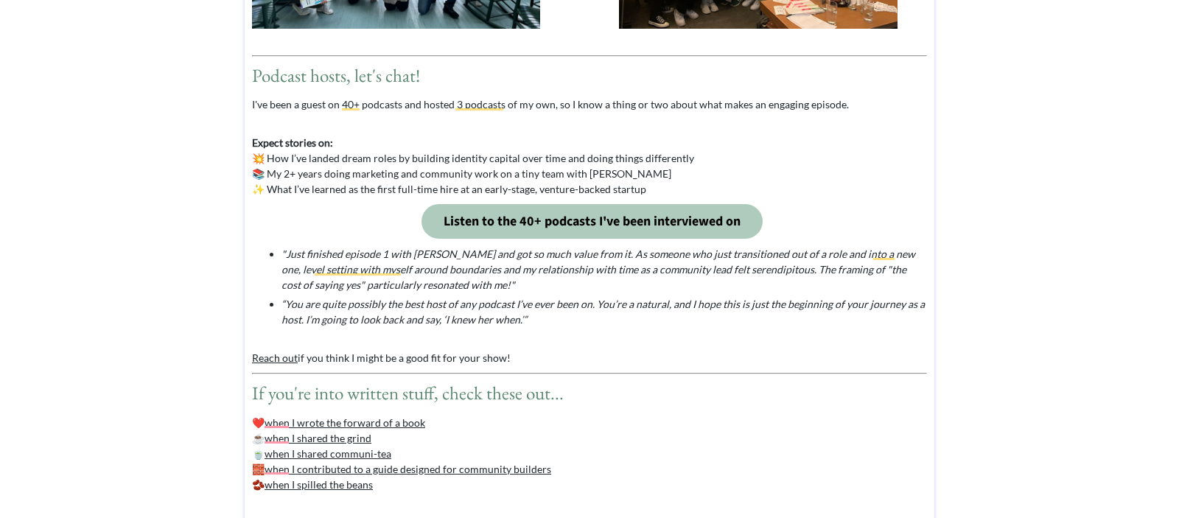
click at [674, 201] on div "Podcast hosts, let's chat! I've been a guest on 40+ podcasts and hosted 3 podca…" at bounding box center [589, 57] width 675 height 869
click at [664, 189] on p "Expect stories on: 💥 How I’ve landed dream roles by building identity capital o…" at bounding box center [589, 166] width 675 height 62
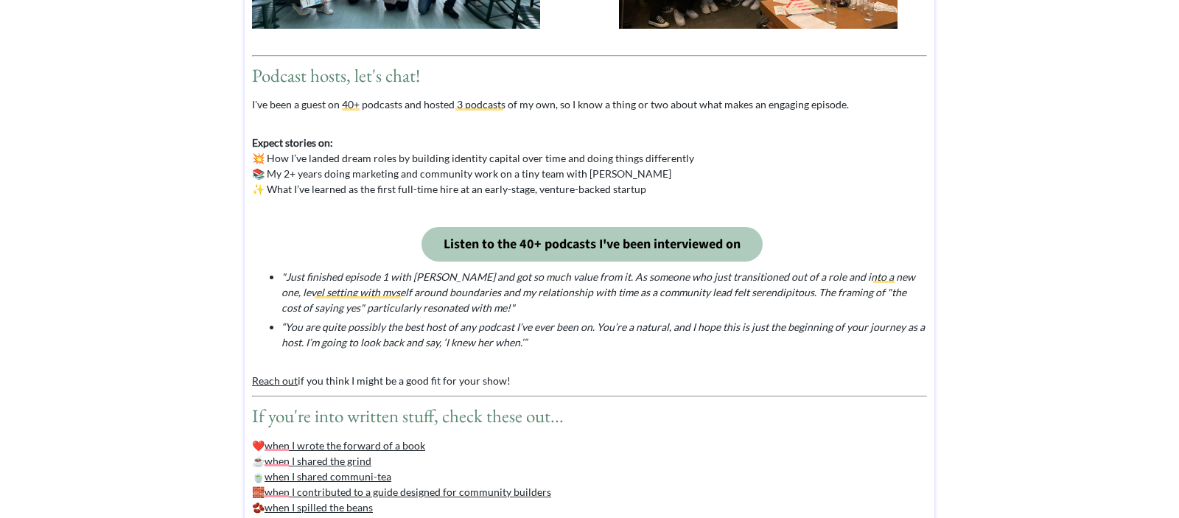
click at [809, 253] on p "Listen to the 40+ podcasts I've been interviewed on" at bounding box center [589, 244] width 675 height 35
click at [768, 209] on p "To enrich screen reader interactions, please activate Accessibility in Grammarl…" at bounding box center [589, 211] width 675 height 15
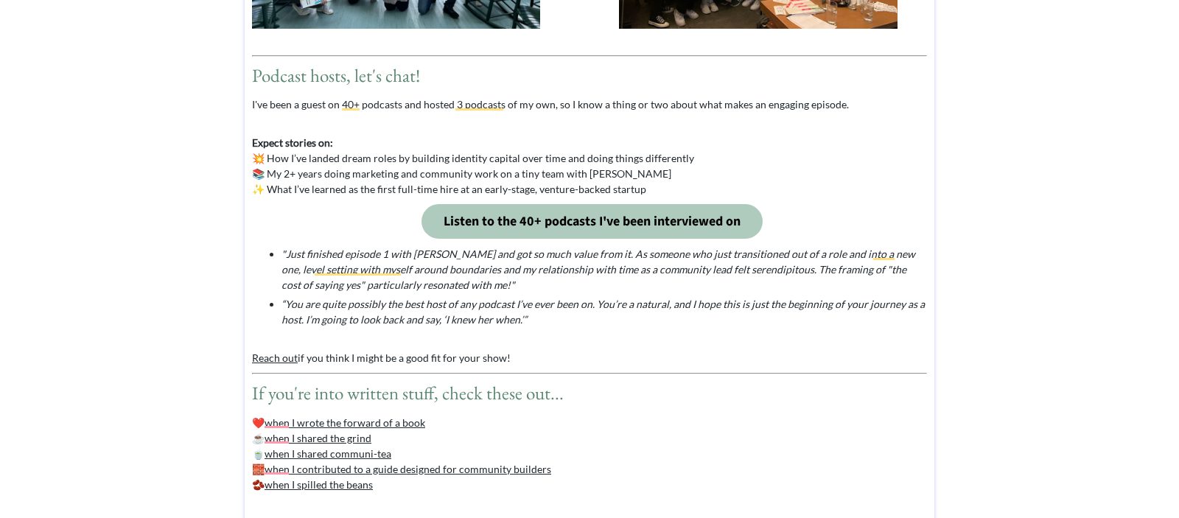
click at [491, 178] on p "Expect stories on: 💥 How I’ve landed dream roles by building identity capital o…" at bounding box center [589, 166] width 675 height 62
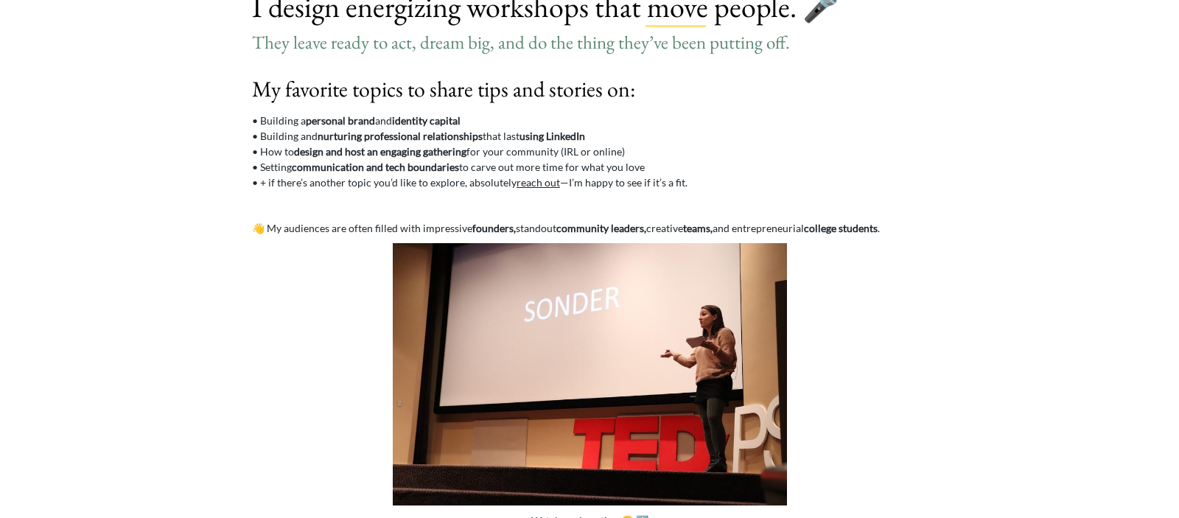
scroll to position [0, 0]
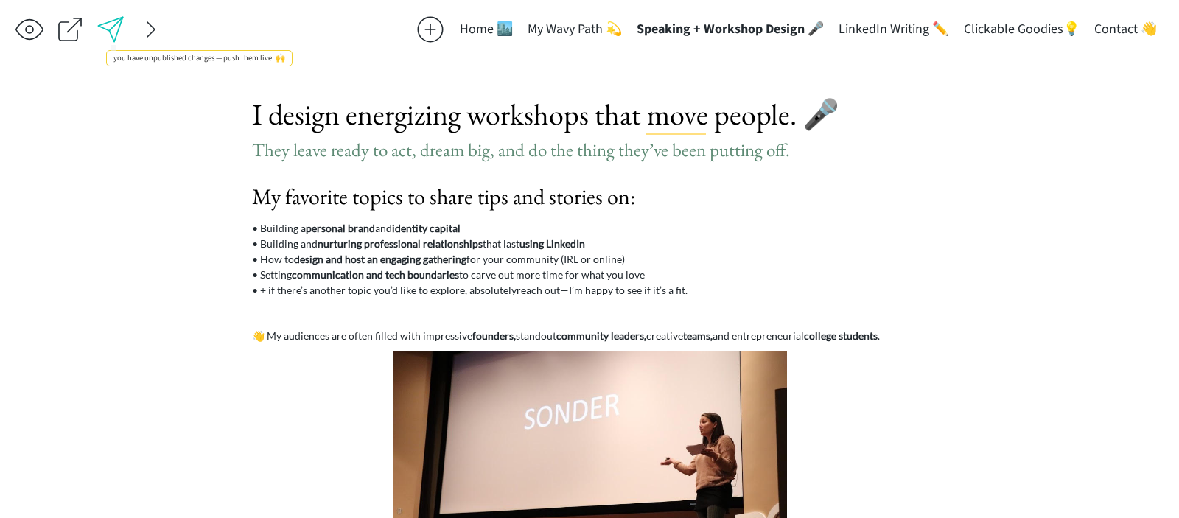
click at [108, 28] on div at bounding box center [110, 29] width 29 height 29
